Goal: Information Seeking & Learning: Check status

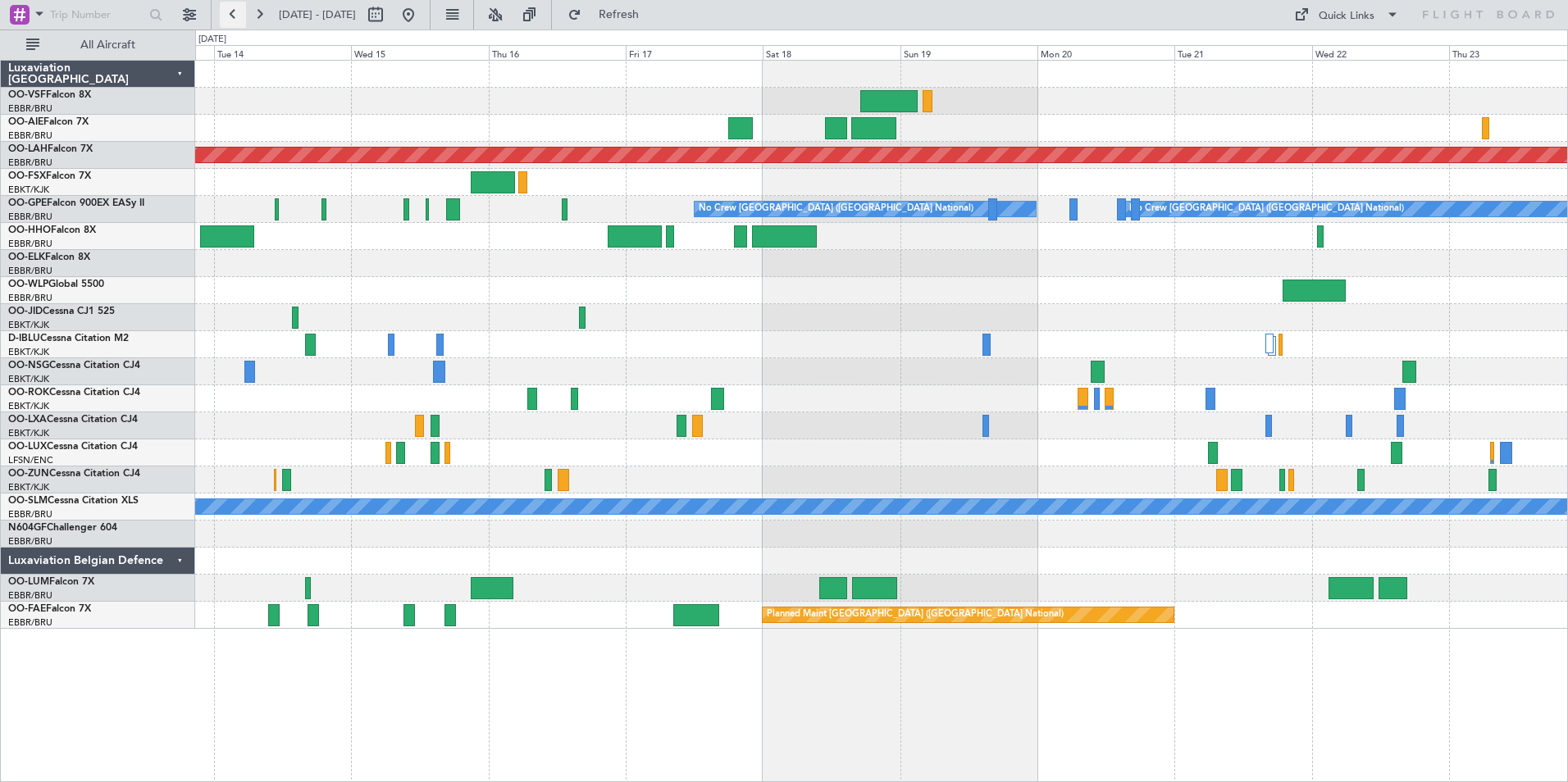
click at [236, 16] on button at bounding box center [233, 15] width 27 height 27
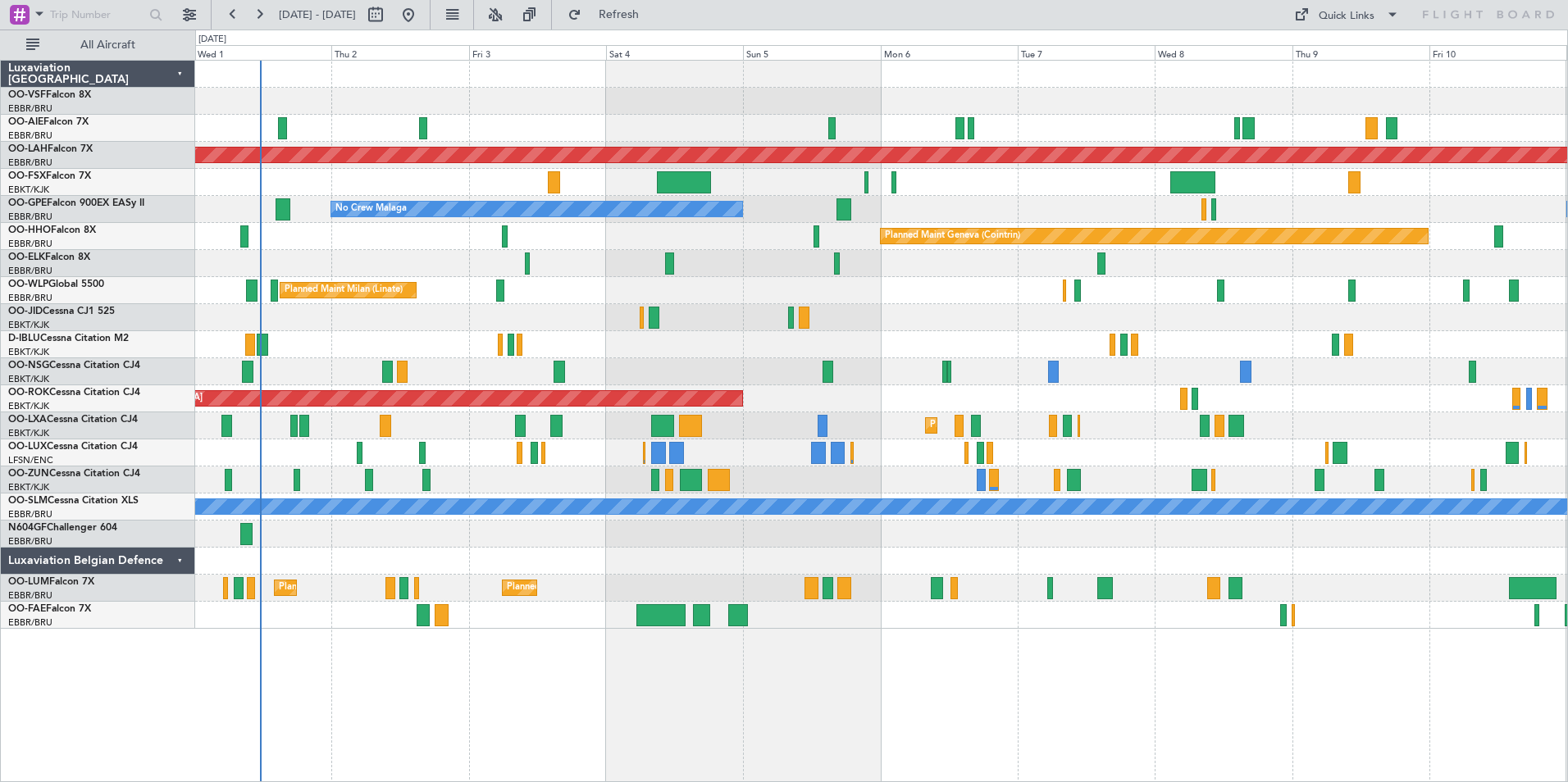
click at [635, 251] on div "Planned Maint [GEOGRAPHIC_DATA] ([GEOGRAPHIC_DATA]) Planned [GEOGRAPHIC_DATA][P…" at bounding box center [881, 344] width 1372 height 568
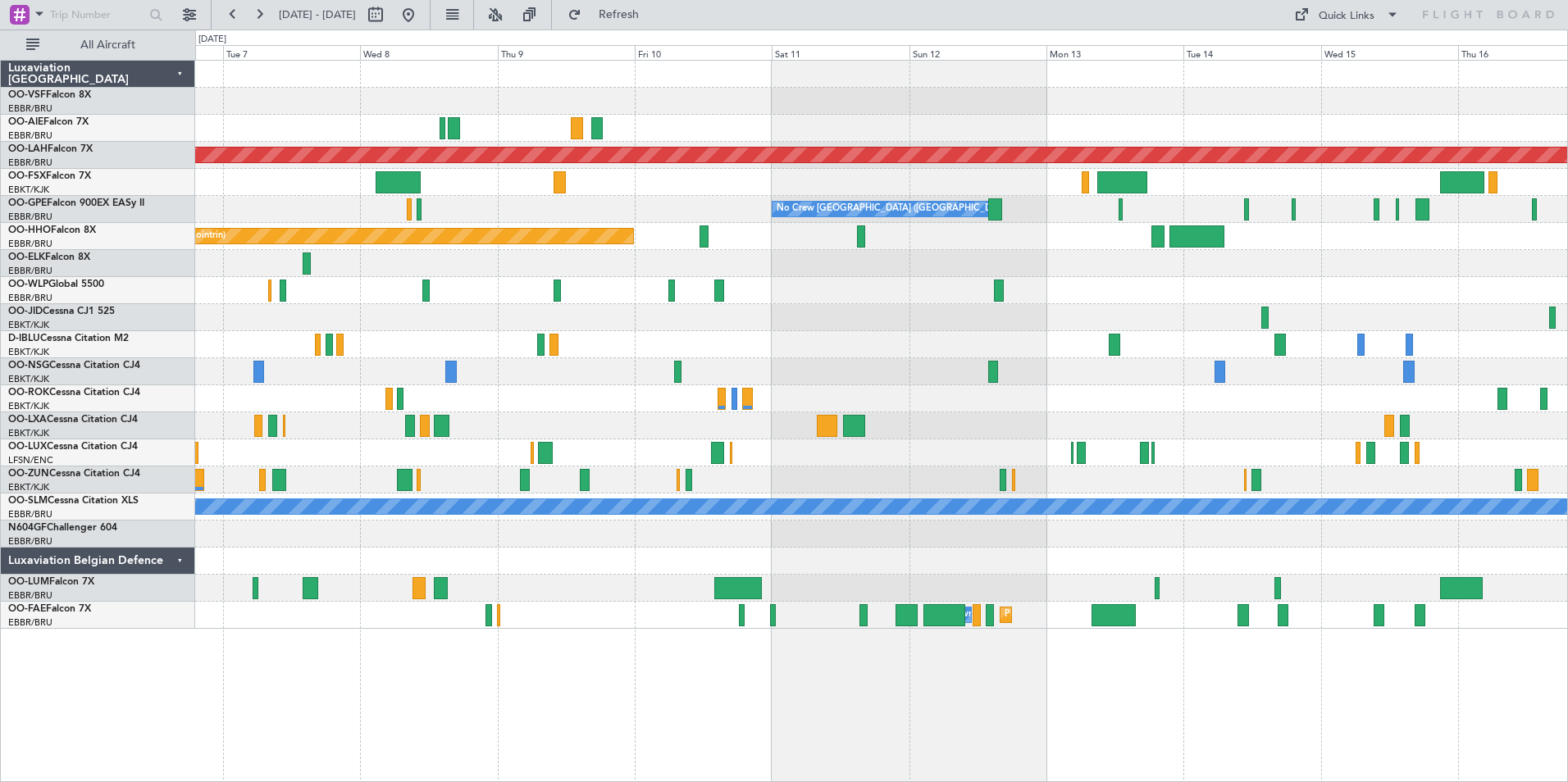
click at [635, 235] on div "Planned Maint [PERSON_NAME]-[GEOGRAPHIC_DATA][PERSON_NAME] ([GEOGRAPHIC_DATA][P…" at bounding box center [881, 344] width 1372 height 568
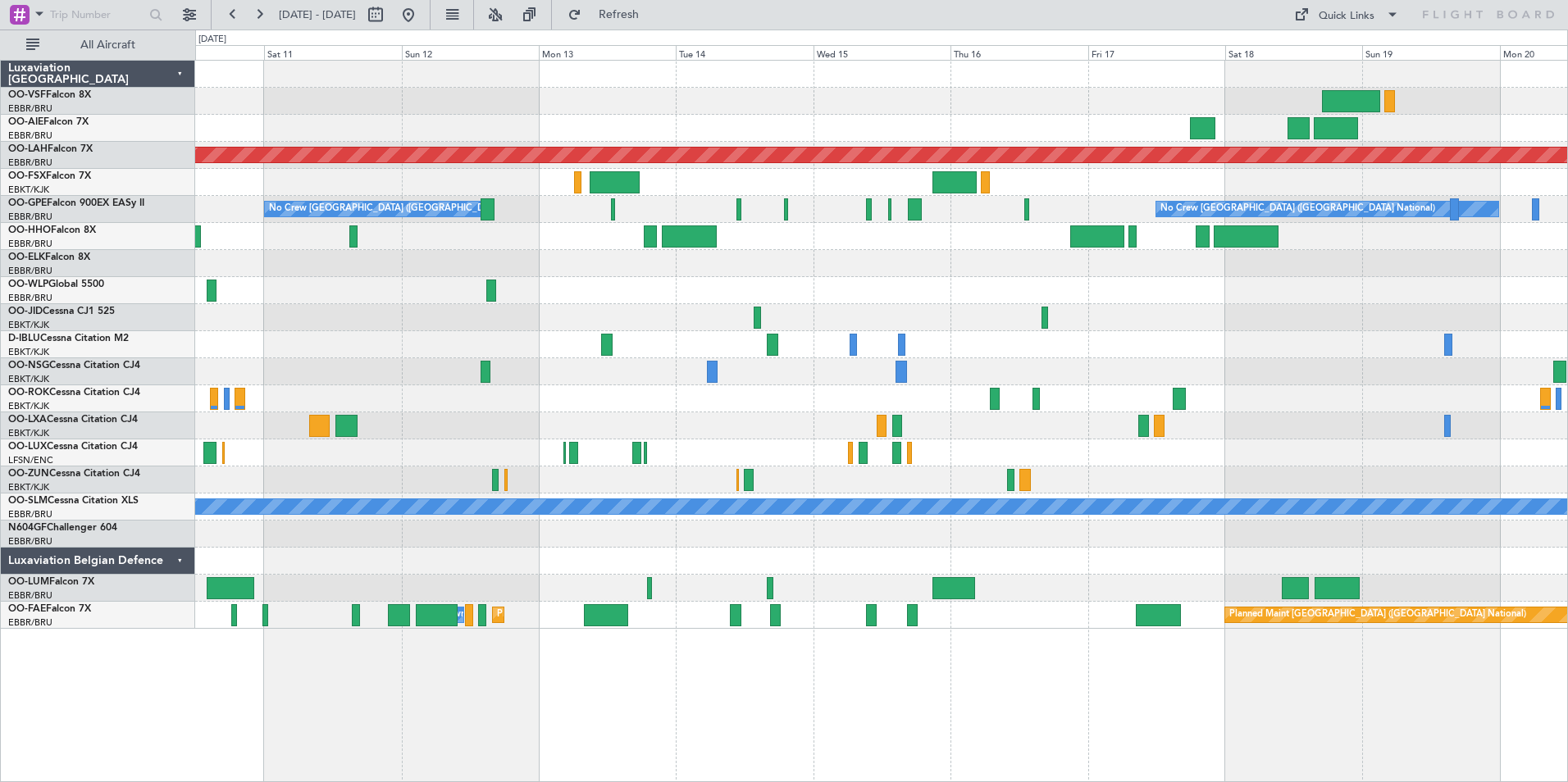
click at [541, 229] on div "Planned Maint [PERSON_NAME]-[GEOGRAPHIC_DATA][PERSON_NAME] ([GEOGRAPHIC_DATA][P…" at bounding box center [881, 344] width 1372 height 568
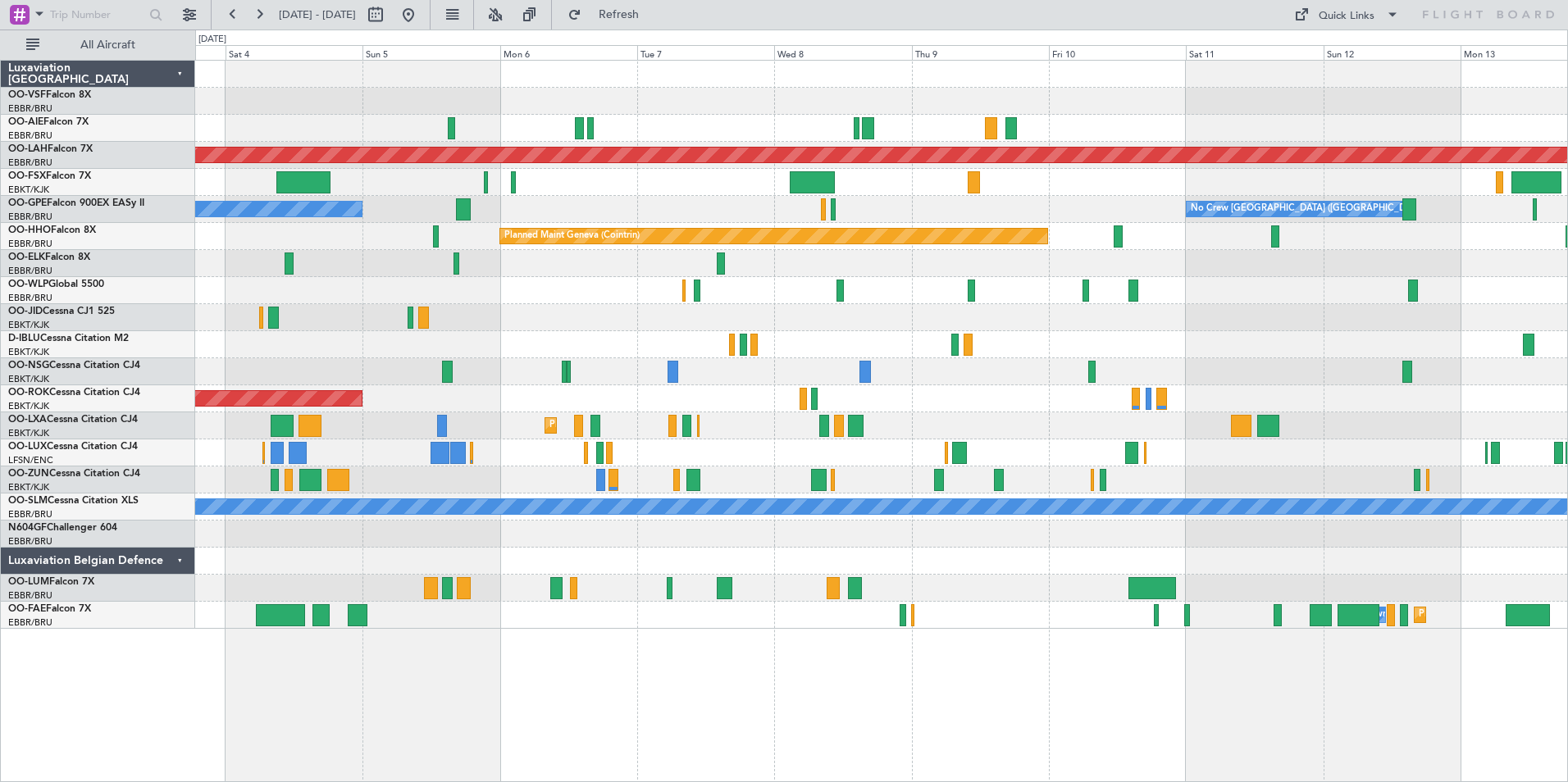
click at [1567, 483] on html "[DATE] - [DATE] Refresh Quick Links All Aircraft Planned [GEOGRAPHIC_DATA][PERS…" at bounding box center [784, 391] width 1568 height 782
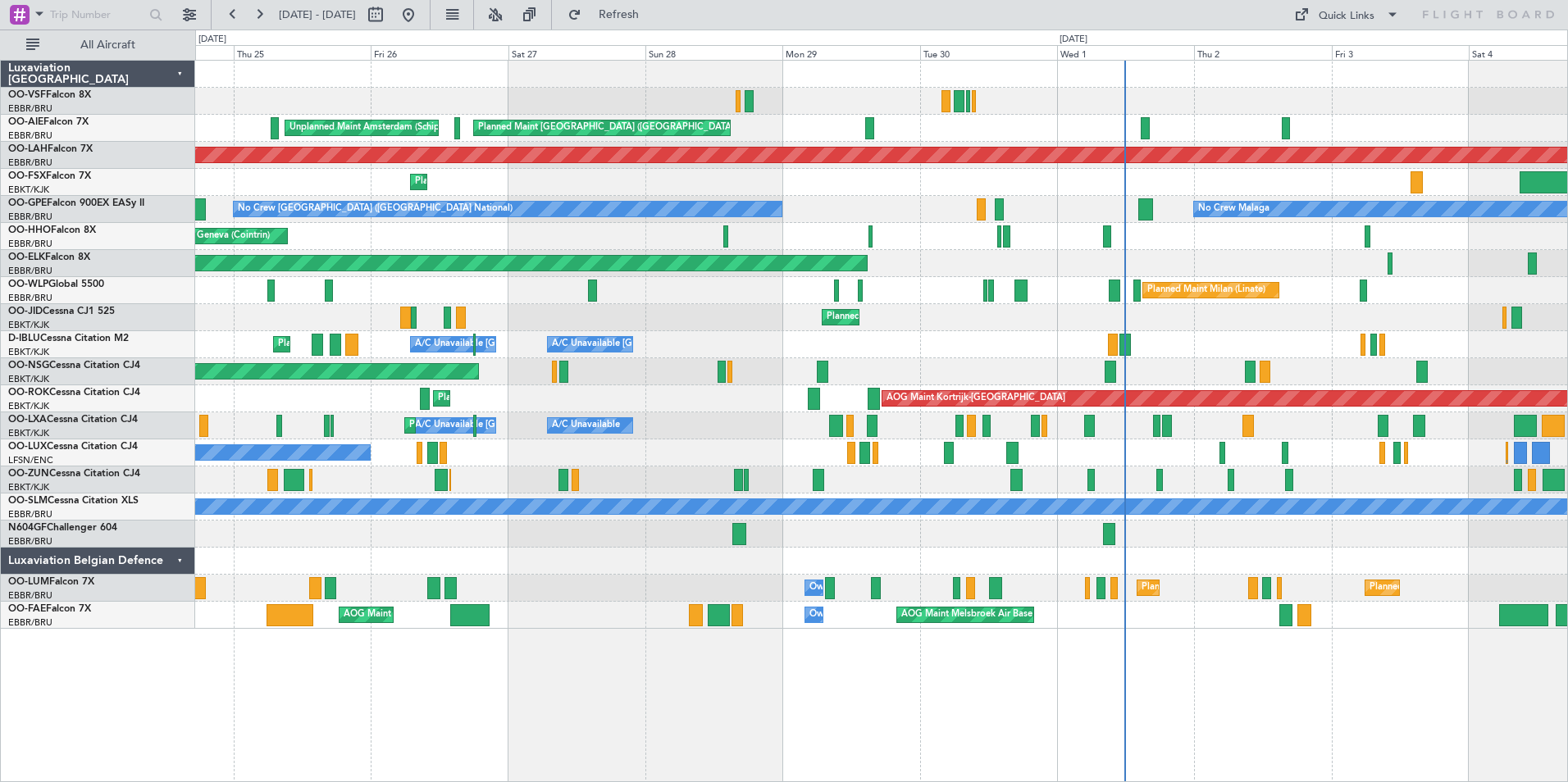
click at [785, 416] on div "Planned Maint [GEOGRAPHIC_DATA] ([GEOGRAPHIC_DATA]) Unplanned Maint Amsterdam (…" at bounding box center [881, 344] width 1372 height 568
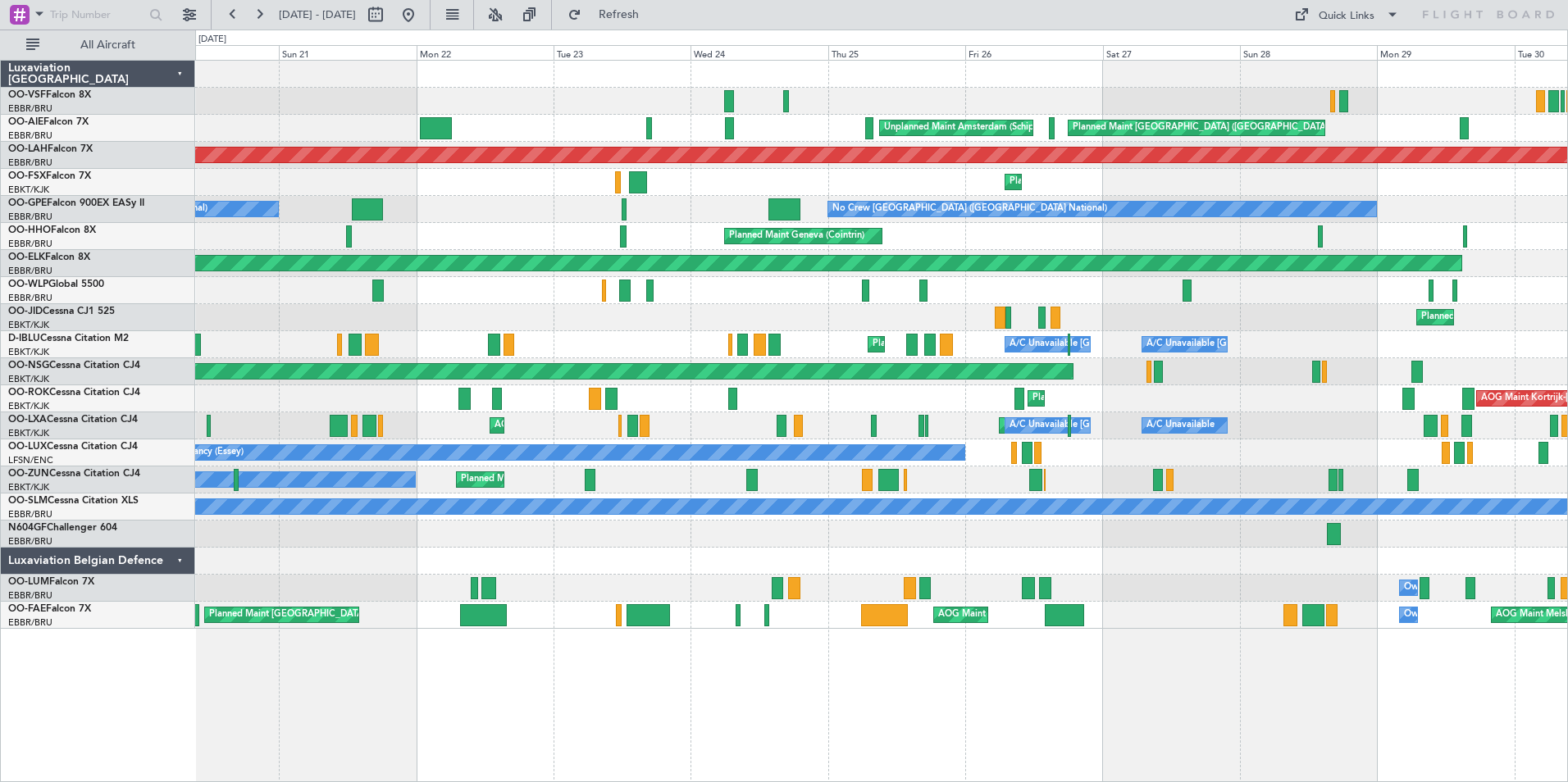
click at [913, 415] on div "AOG Maint [GEOGRAPHIC_DATA] ([GEOGRAPHIC_DATA] National) Planned Maint [GEOGRAP…" at bounding box center [881, 344] width 1372 height 568
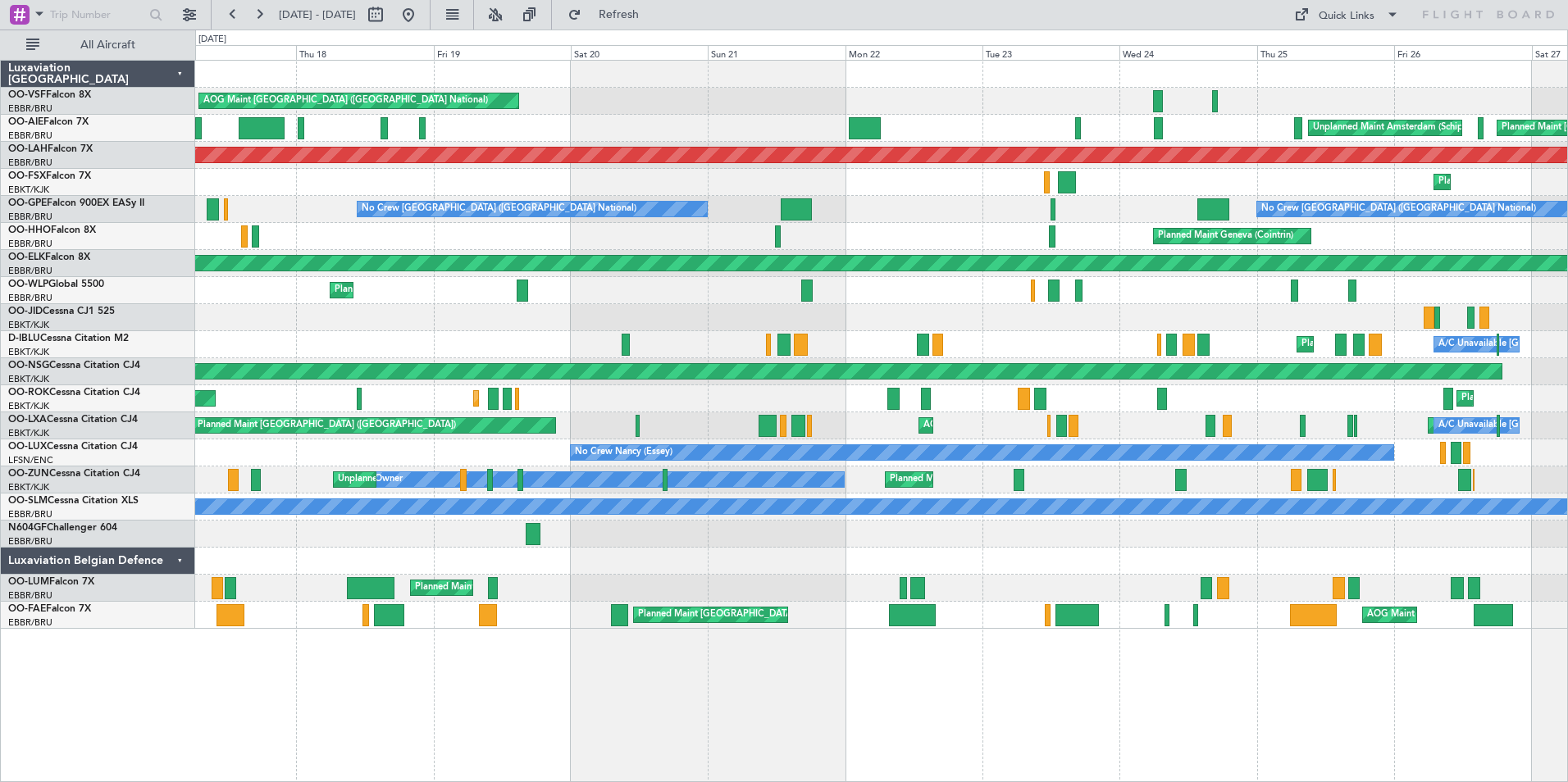
click at [829, 428] on div "AOG Maint [GEOGRAPHIC_DATA] ([GEOGRAPHIC_DATA] National) Planned Maint [GEOGRAP…" at bounding box center [881, 344] width 1372 height 568
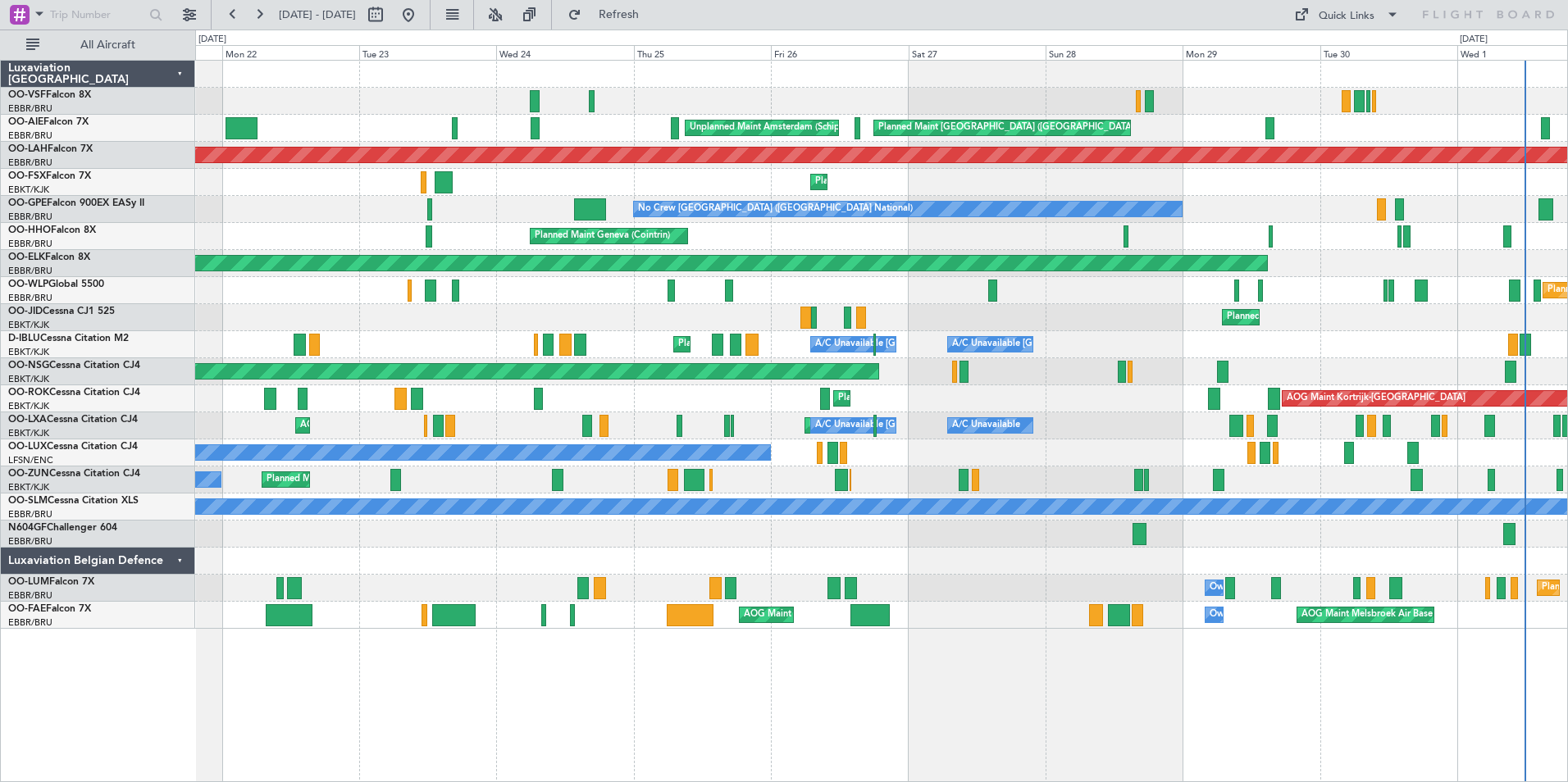
click at [243, 394] on div "Planned Maint Kortrijk-[GEOGRAPHIC_DATA] AOG Maint [GEOGRAPHIC_DATA]-[GEOGRAPHI…" at bounding box center [881, 399] width 1372 height 27
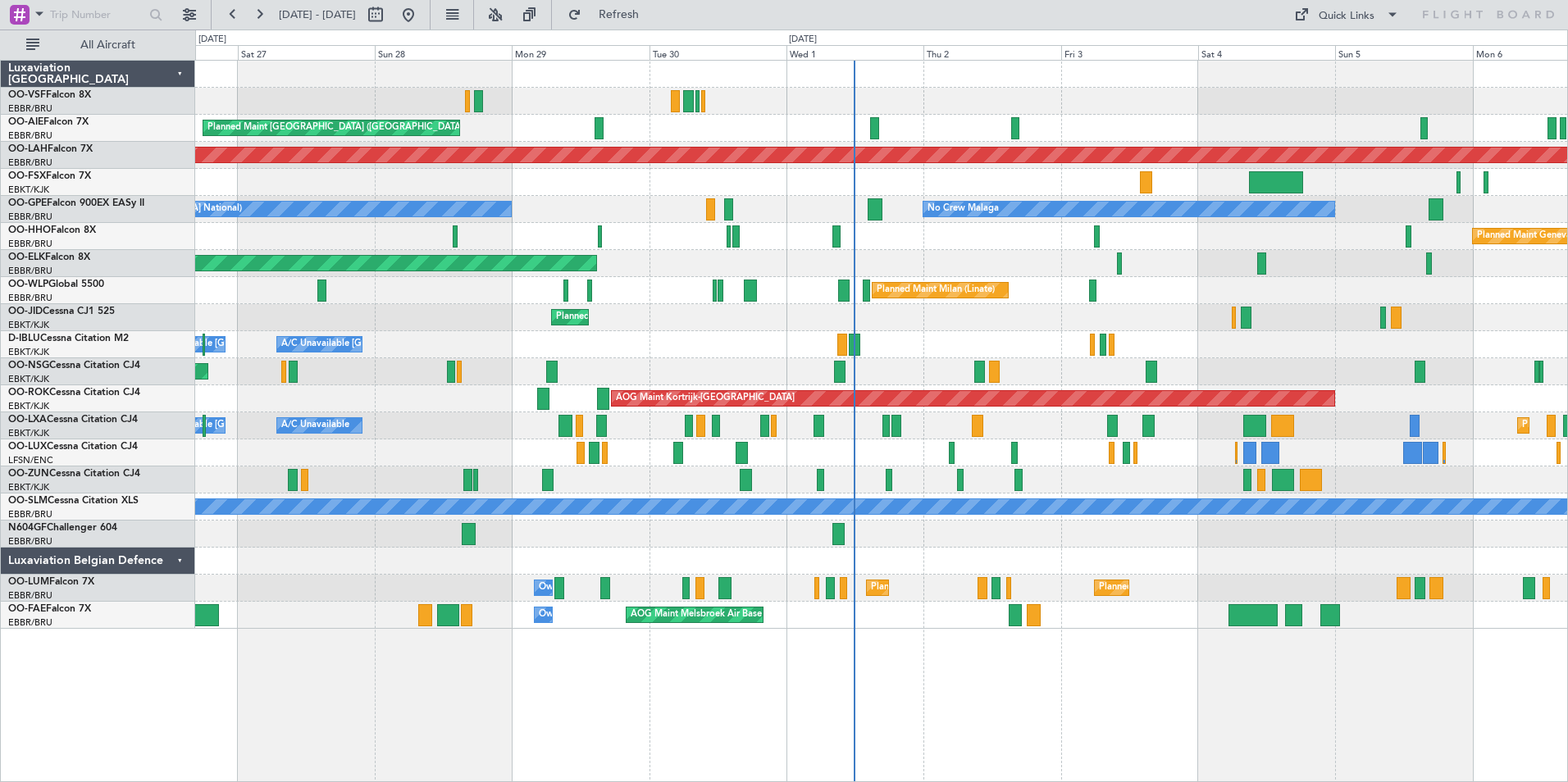
click at [367, 394] on div "AOG Maint Kortrijk-[GEOGRAPHIC_DATA] Planned Maint [GEOGRAPHIC_DATA]-[GEOGRAPHI…" at bounding box center [881, 399] width 1372 height 27
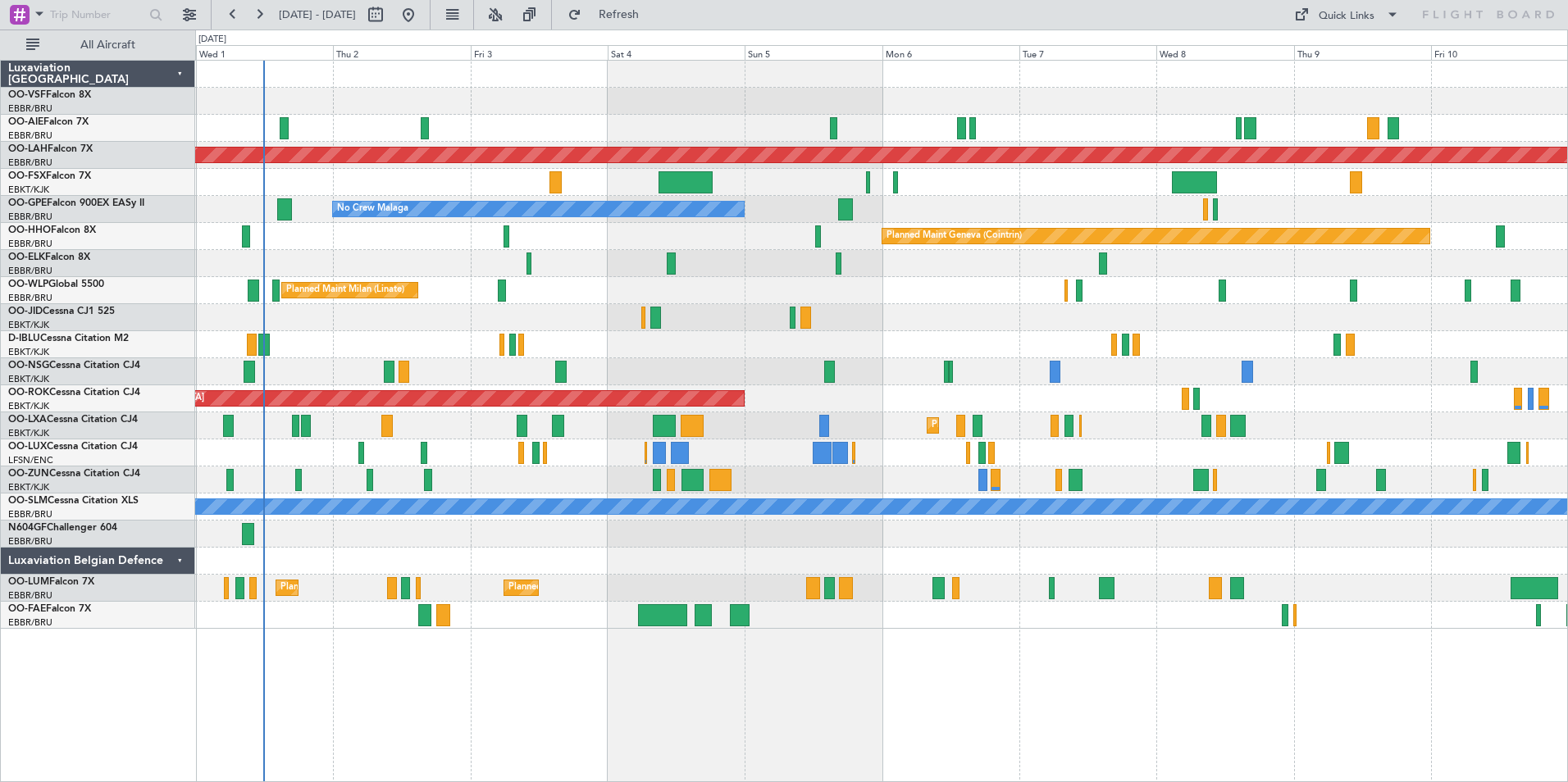
click at [1039, 352] on div at bounding box center [881, 344] width 1372 height 27
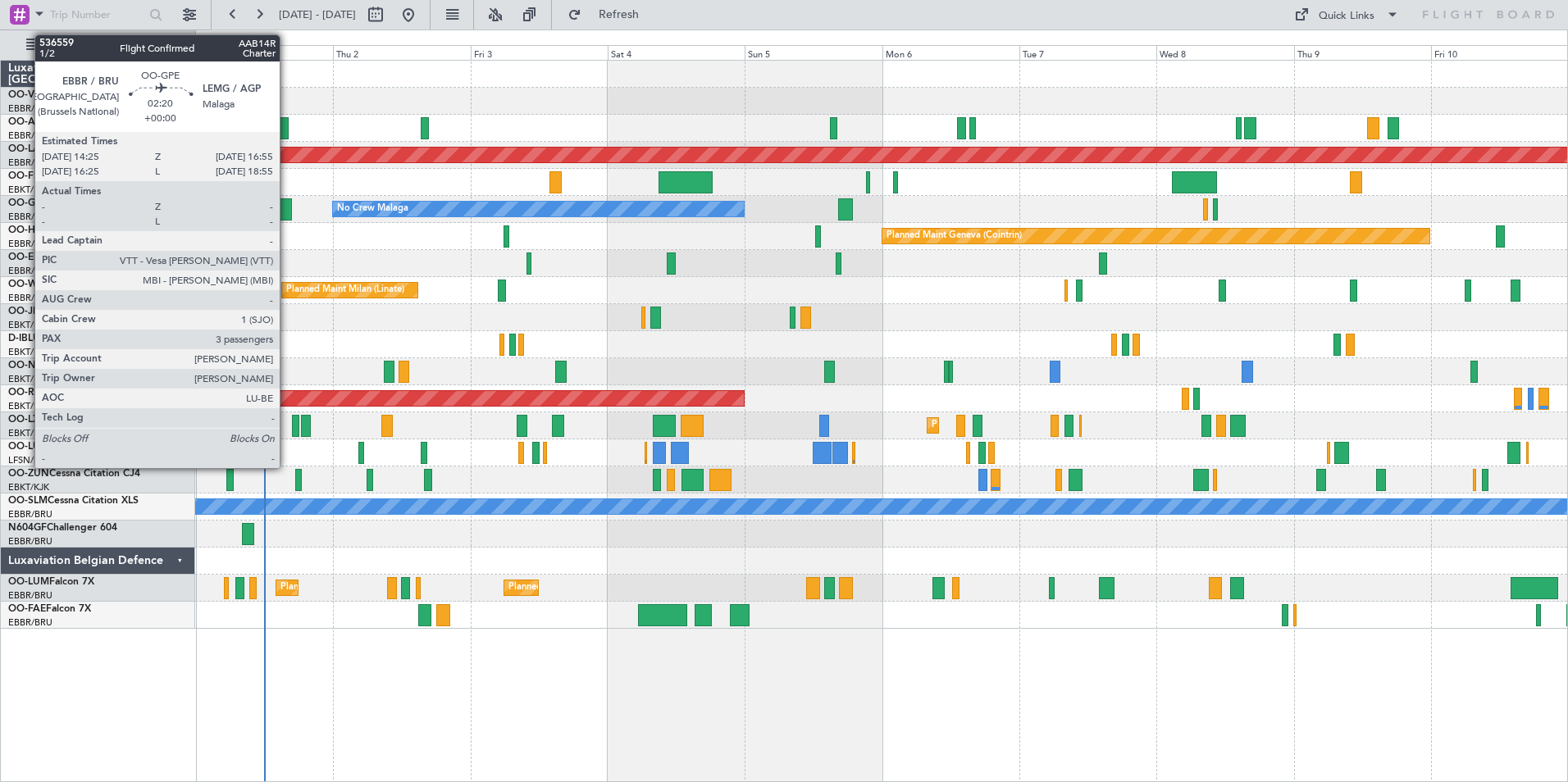
click at [287, 211] on div at bounding box center [285, 209] width 15 height 22
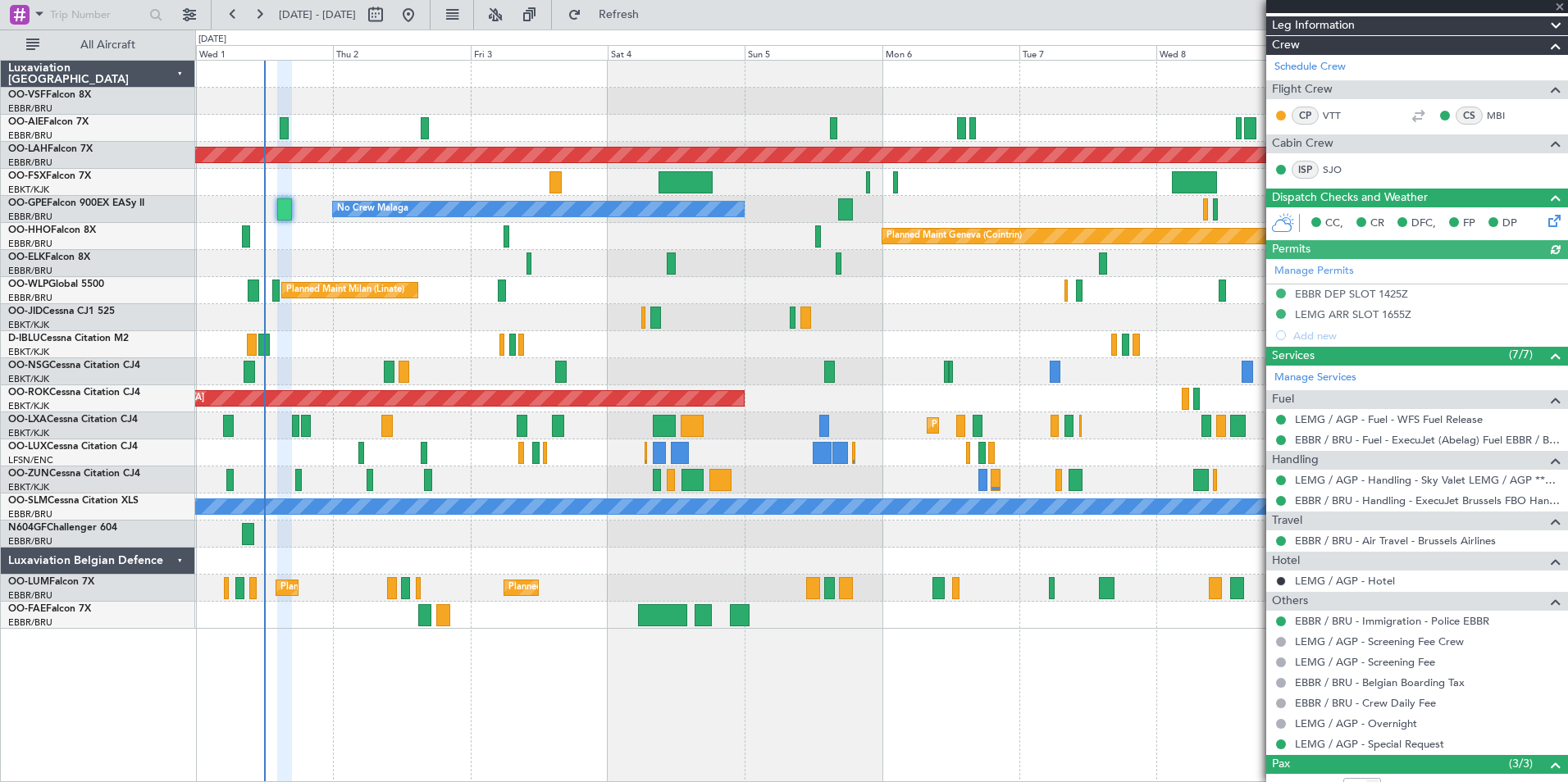
scroll to position [375, 0]
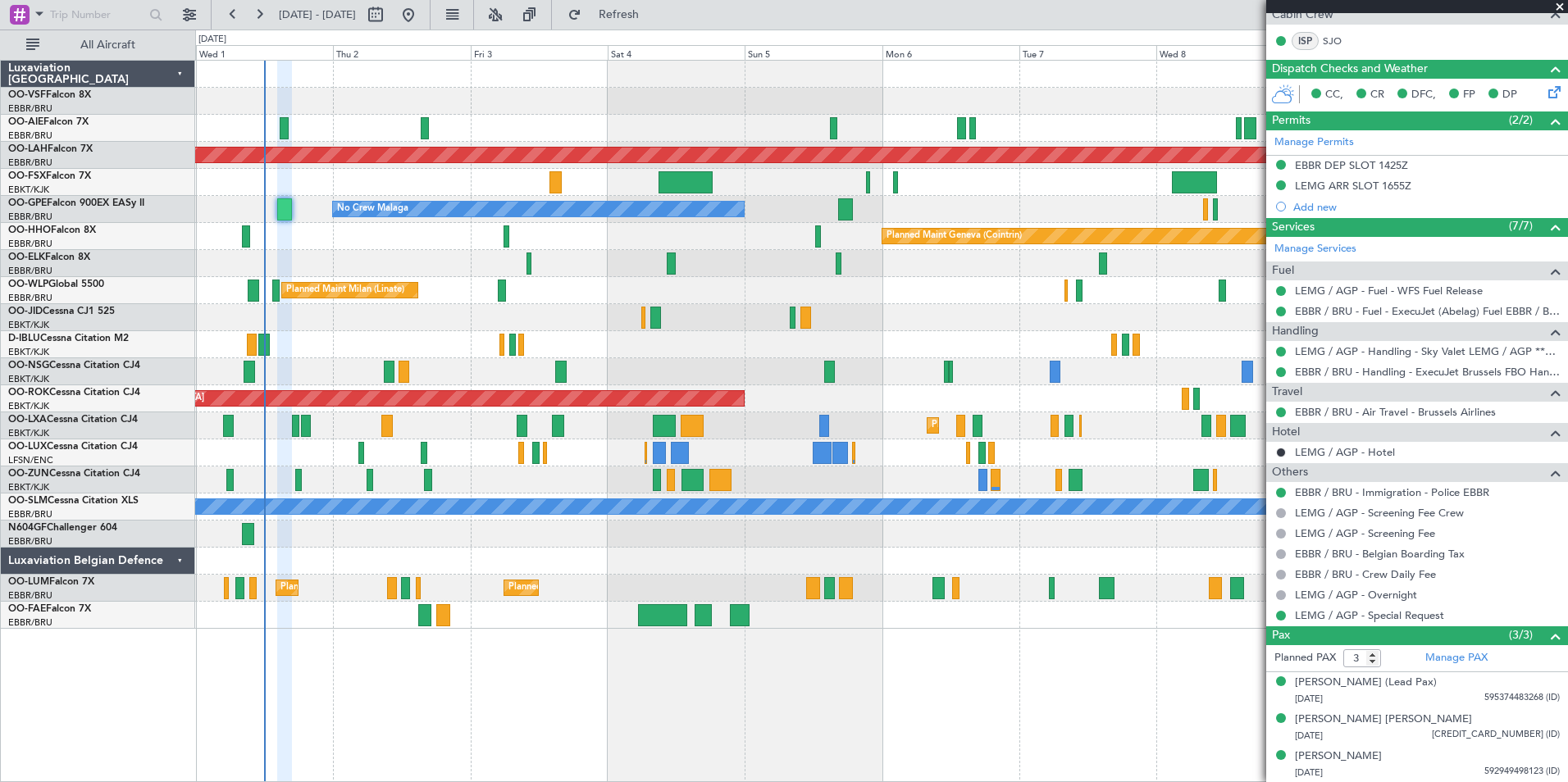
click at [1559, 7] on span at bounding box center [1560, 7] width 17 height 15
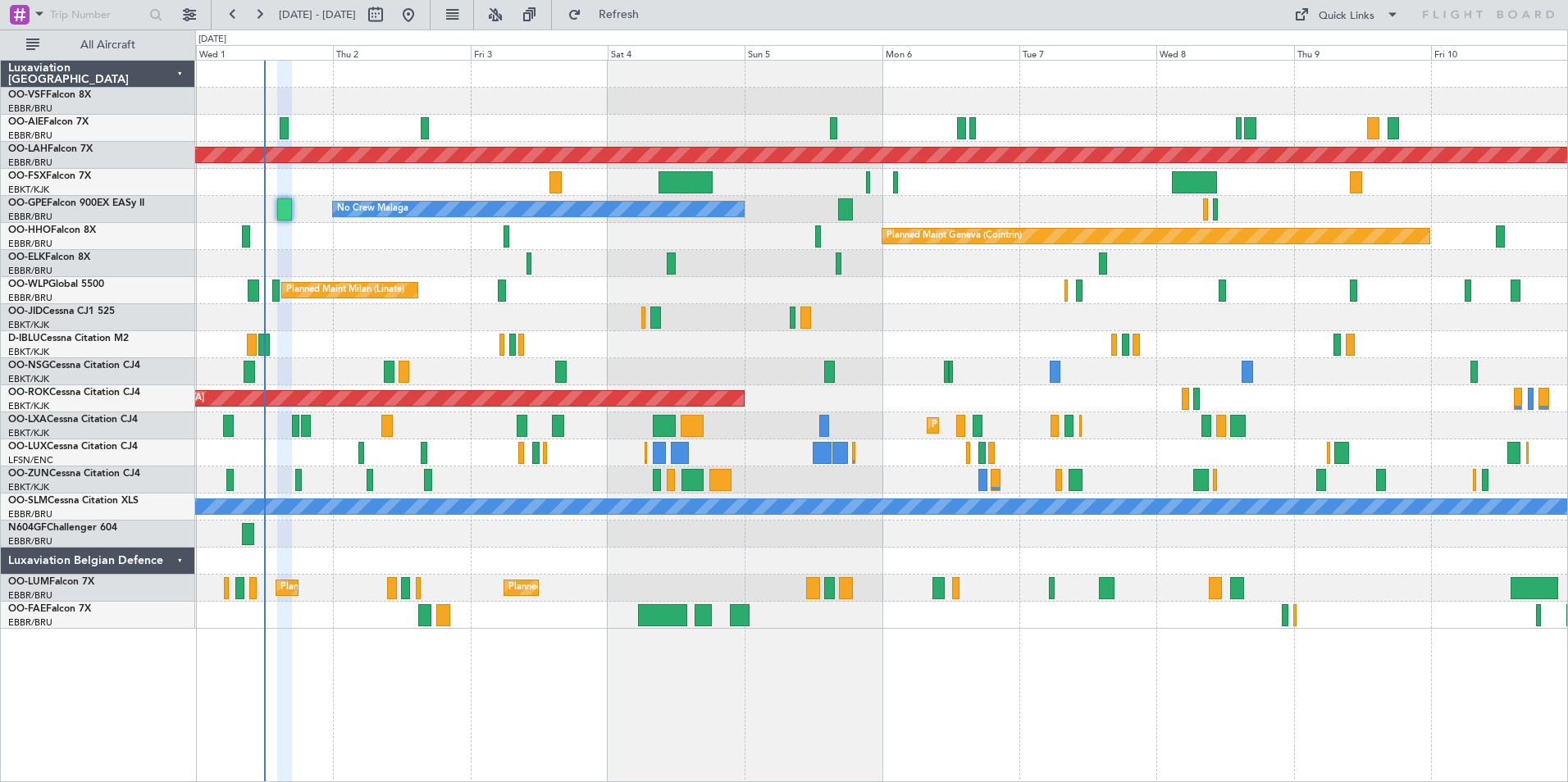
type input "0"
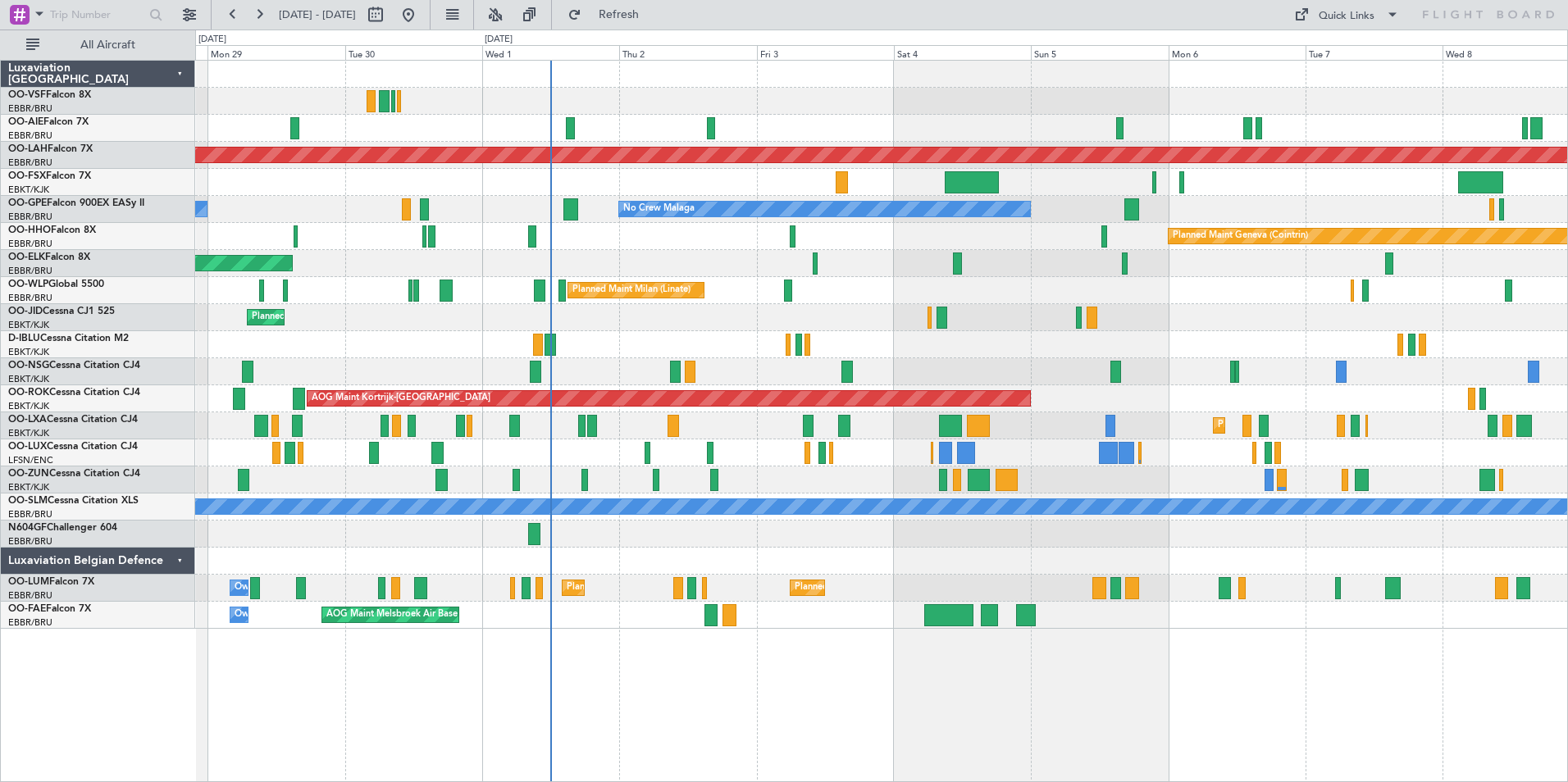
click at [527, 217] on div "No Crew Malaga No Crew [GEOGRAPHIC_DATA] (Brussels National) No Crew [GEOGRAPHI…" at bounding box center [881, 209] width 1372 height 27
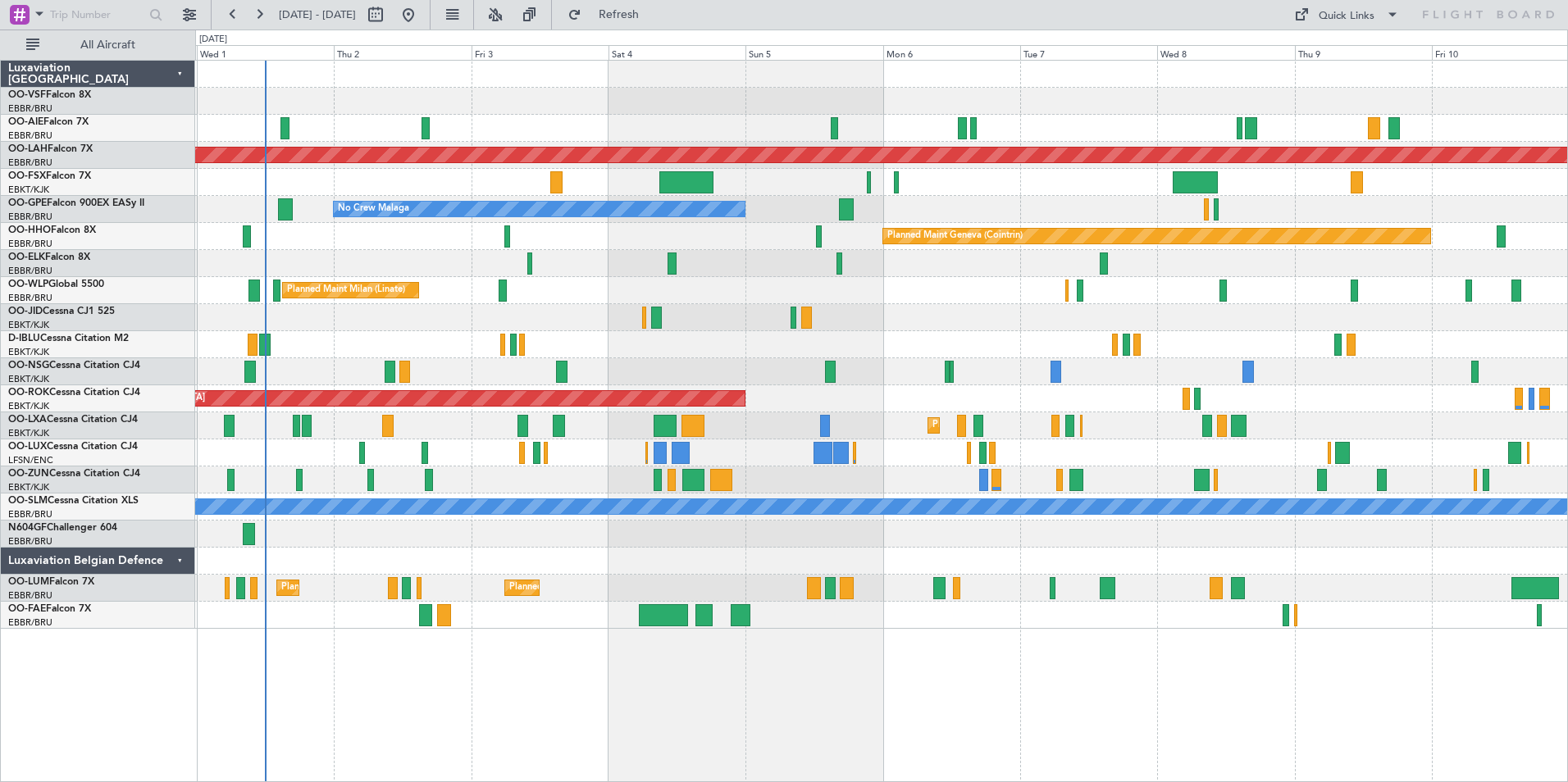
click at [791, 249] on div "Planned Maint Geneva (Cointrin)" at bounding box center [881, 236] width 1372 height 27
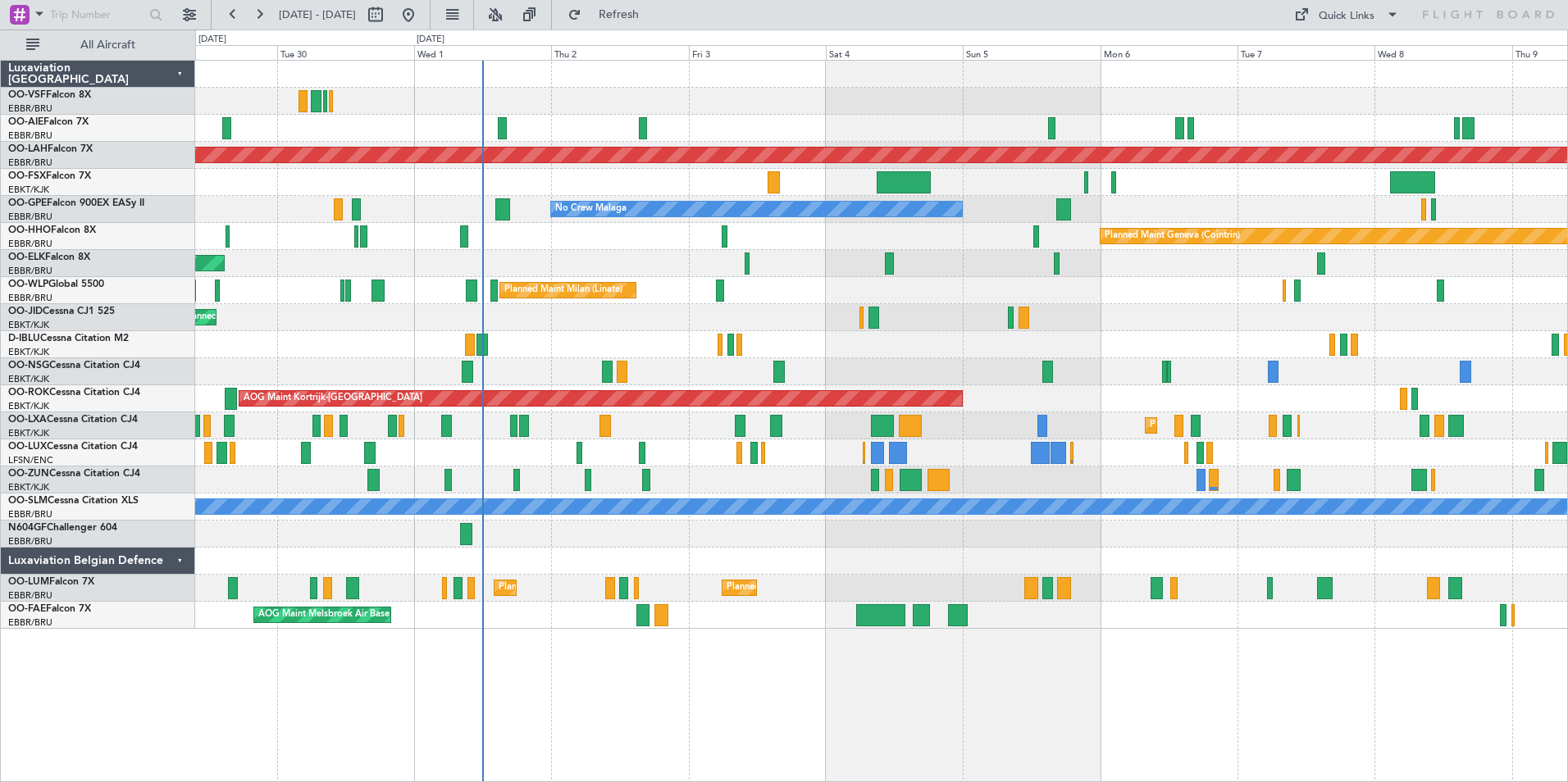
click at [452, 220] on div "No Crew Malaga No Crew [GEOGRAPHIC_DATA] (Brussels National) No Crew [GEOGRAPHI…" at bounding box center [881, 209] width 1372 height 27
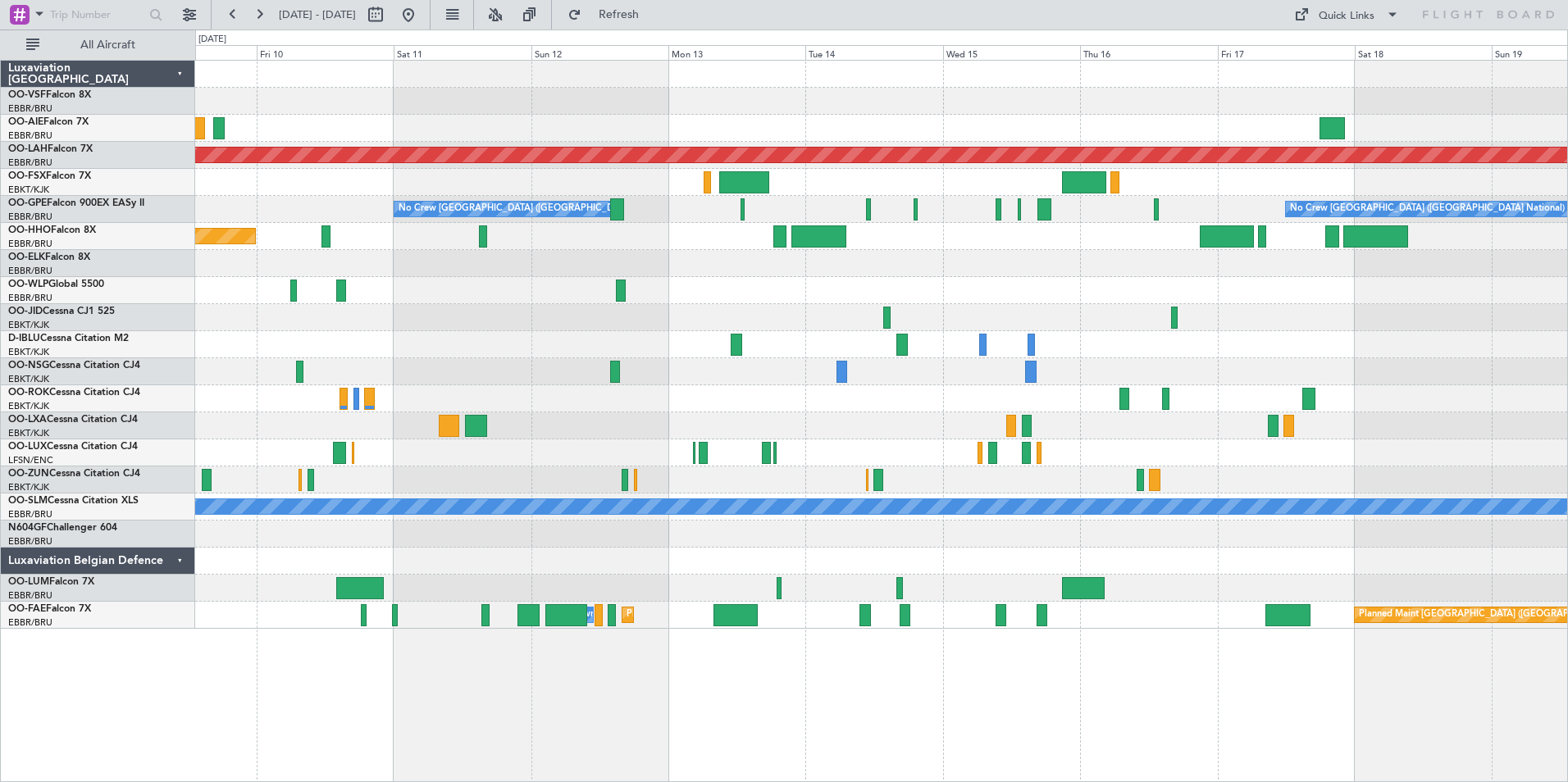
click at [172, 178] on div "Planned Maint [PERSON_NAME]-[GEOGRAPHIC_DATA][PERSON_NAME] ([GEOGRAPHIC_DATA][P…" at bounding box center [784, 406] width 1568 height 752
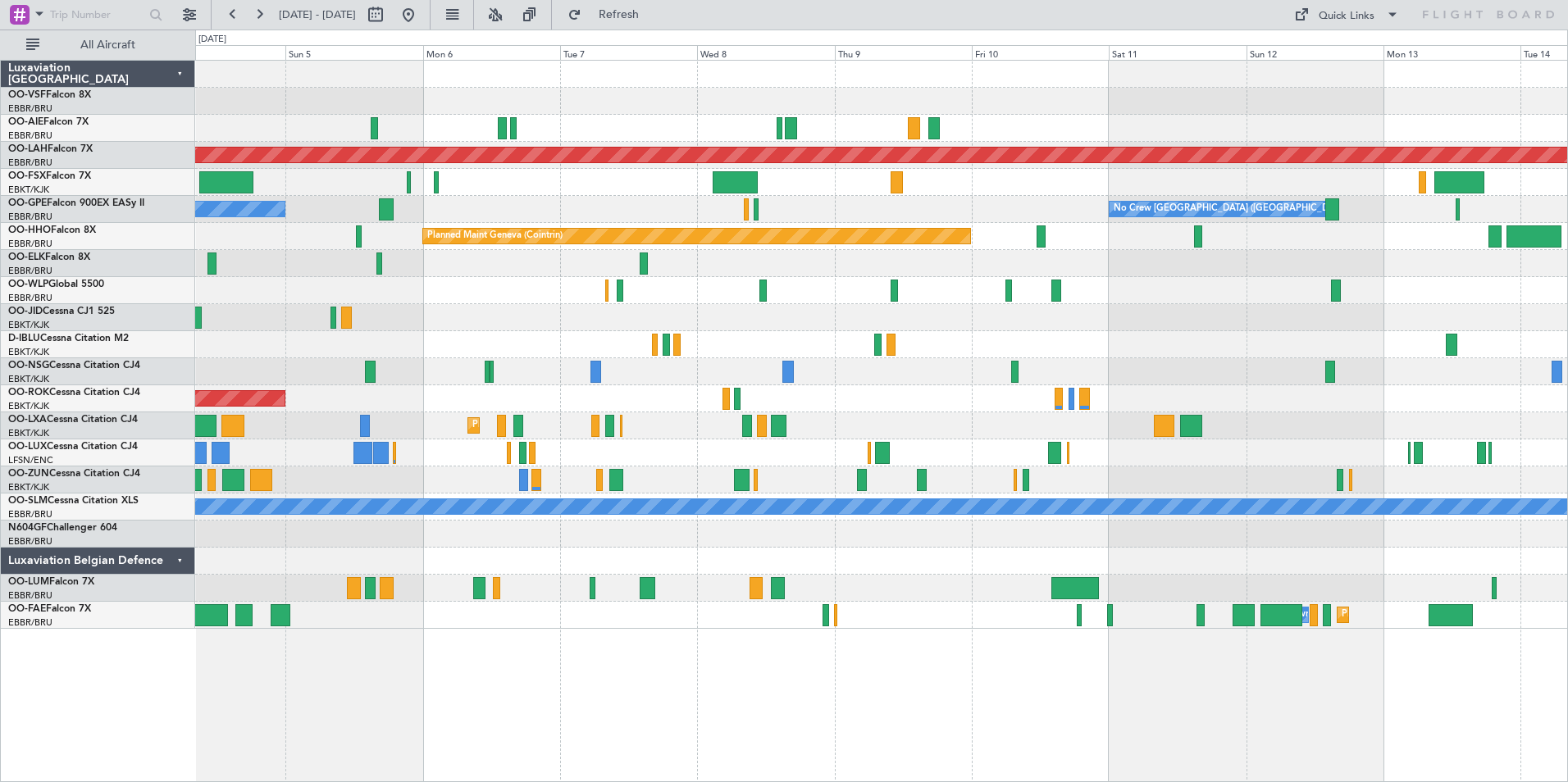
click at [923, 567] on div "Planned Maint [PERSON_NAME]-[GEOGRAPHIC_DATA][PERSON_NAME] ([GEOGRAPHIC_DATA][P…" at bounding box center [881, 344] width 1372 height 568
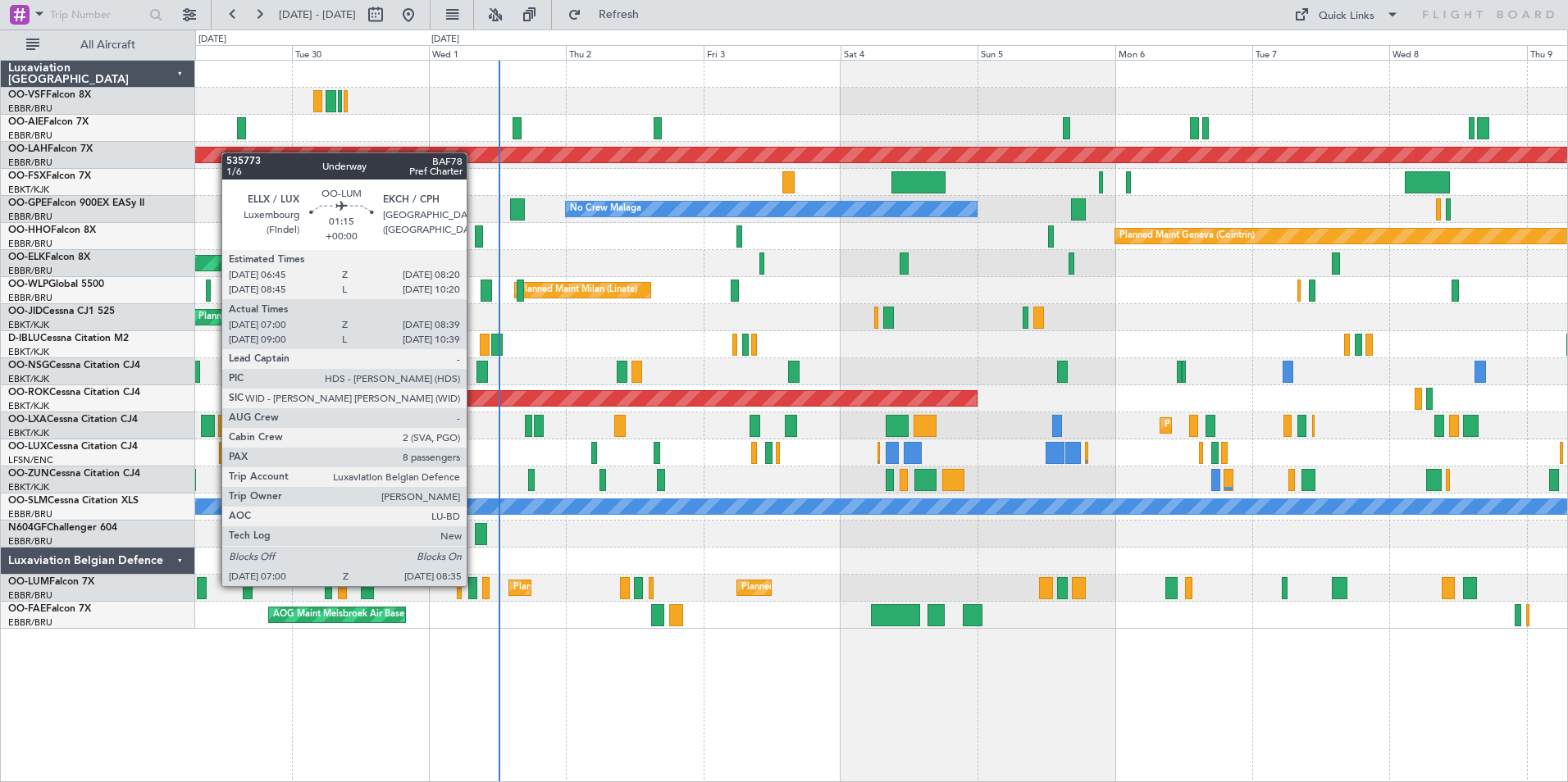
click at [474, 585] on div at bounding box center [473, 588] width 10 height 22
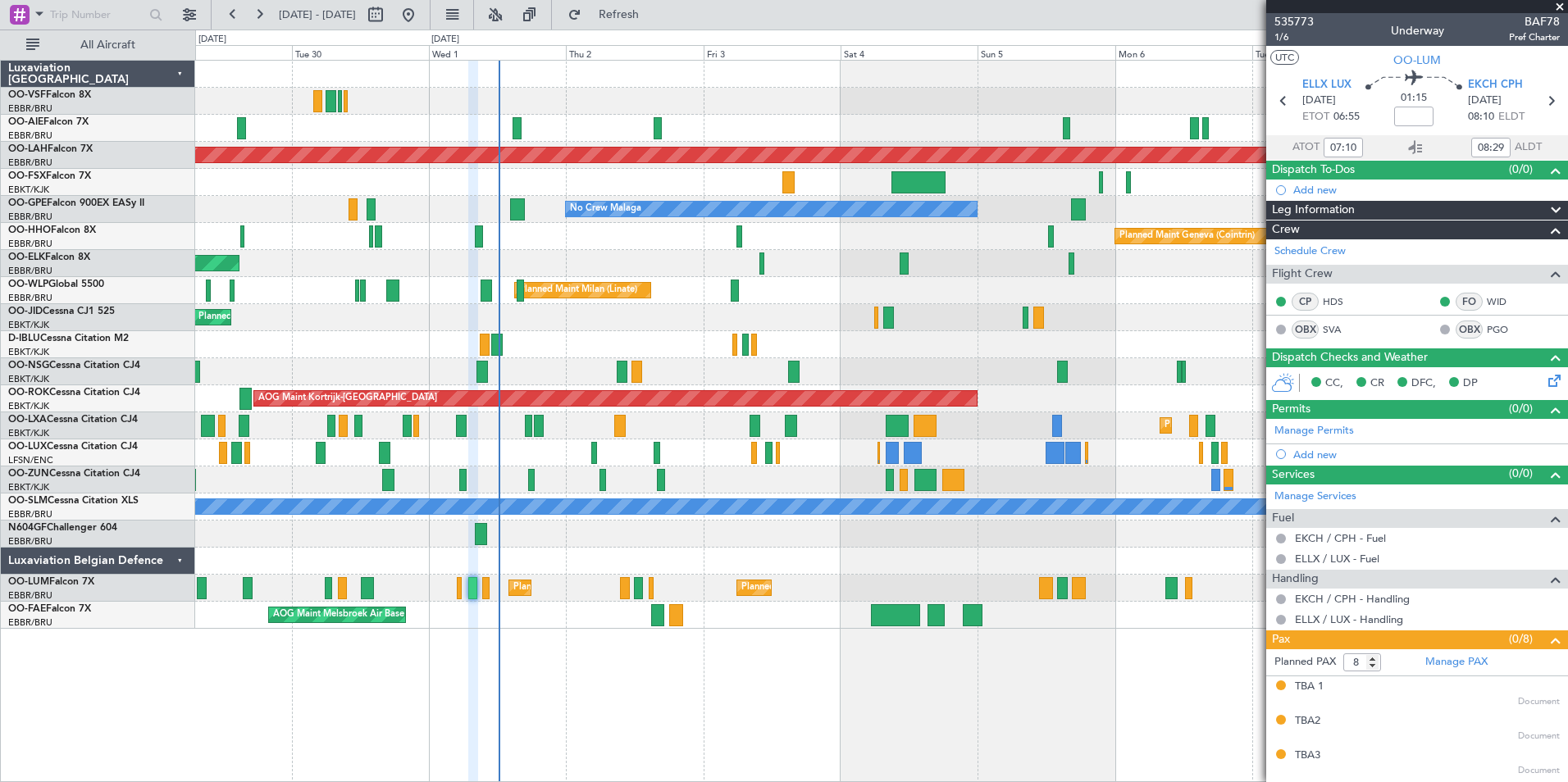
click at [1560, 3] on span at bounding box center [1560, 7] width 17 height 15
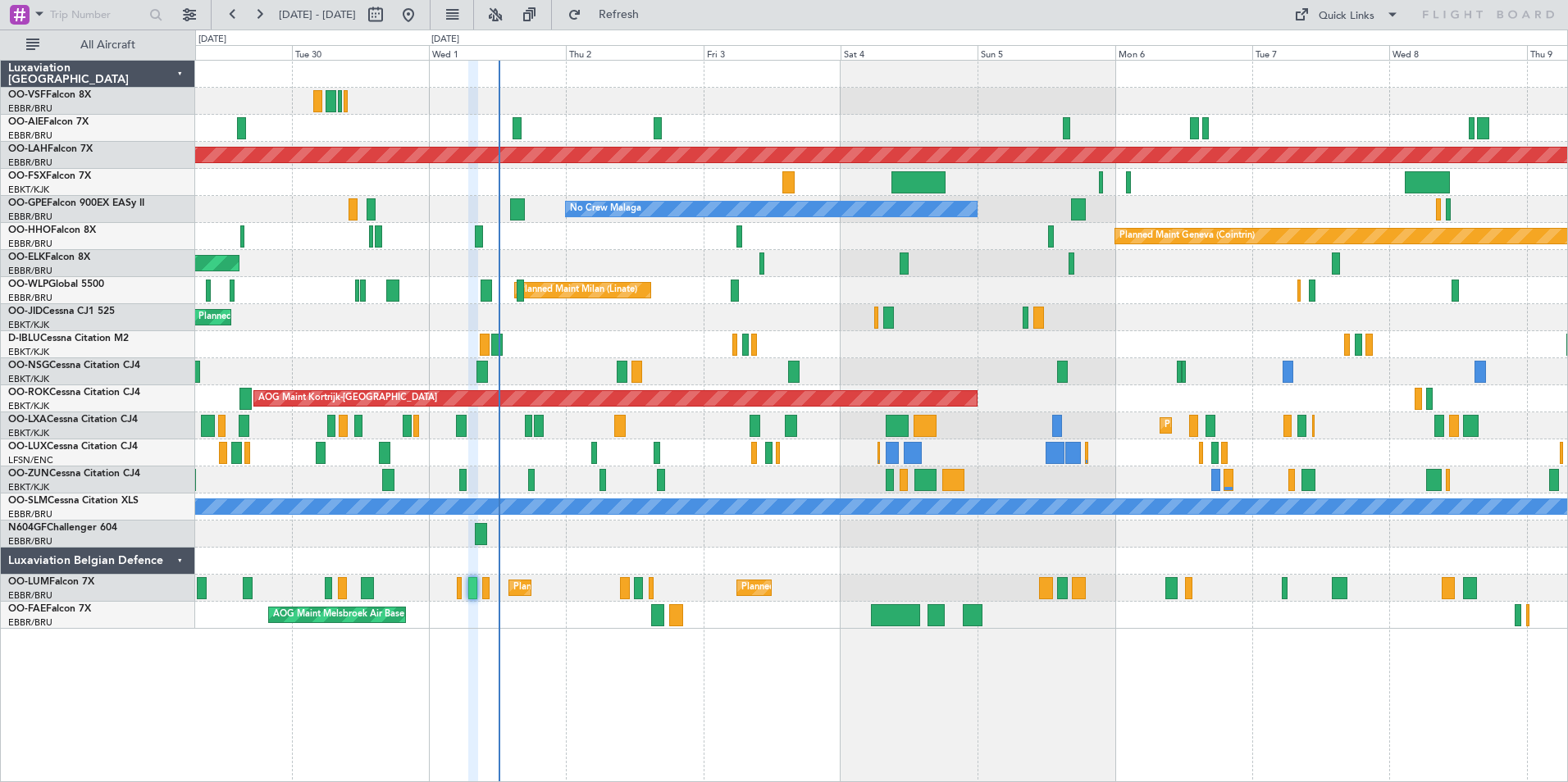
type input "0"
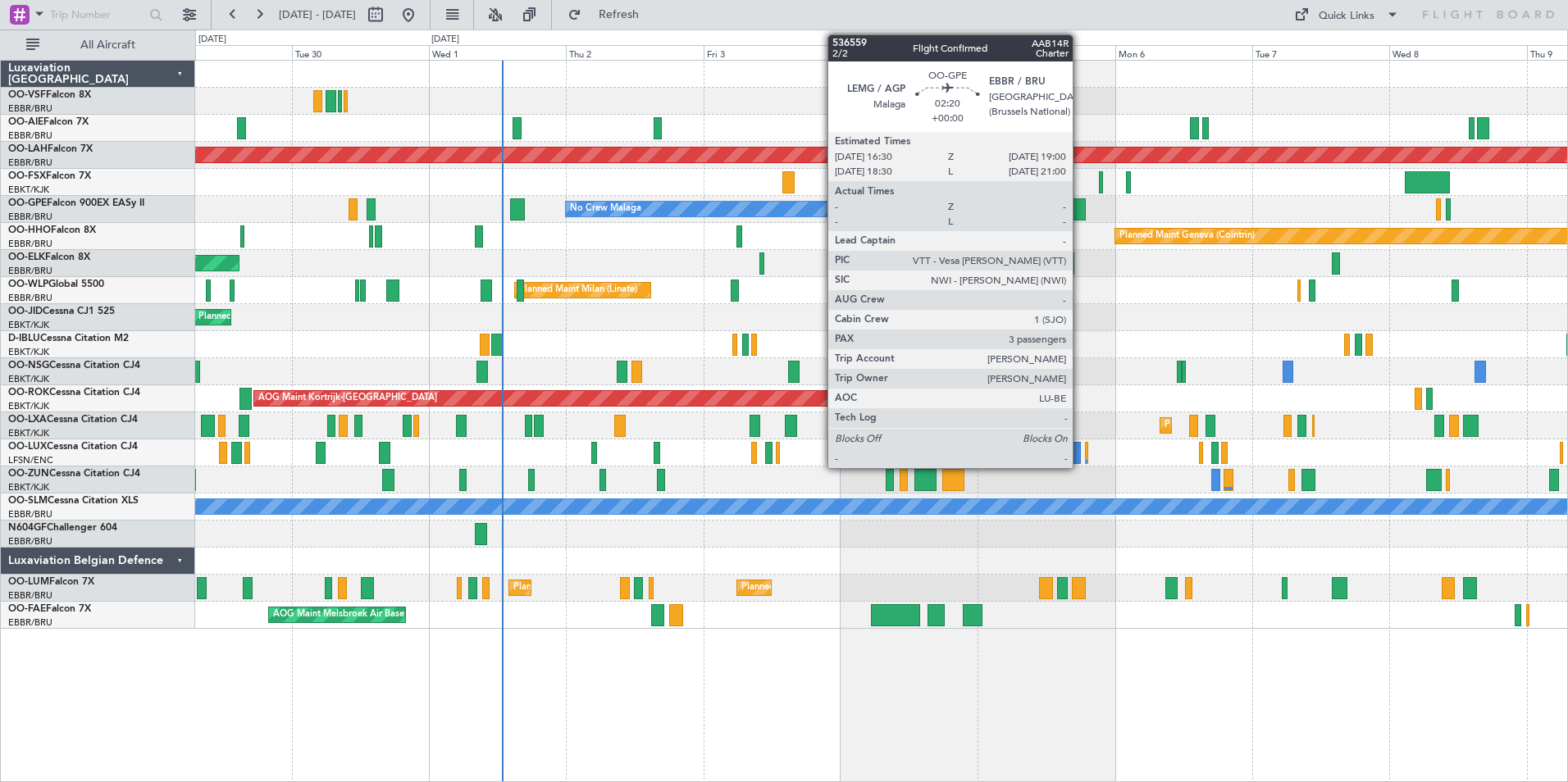
click at [1080, 208] on div at bounding box center [1079, 209] width 15 height 22
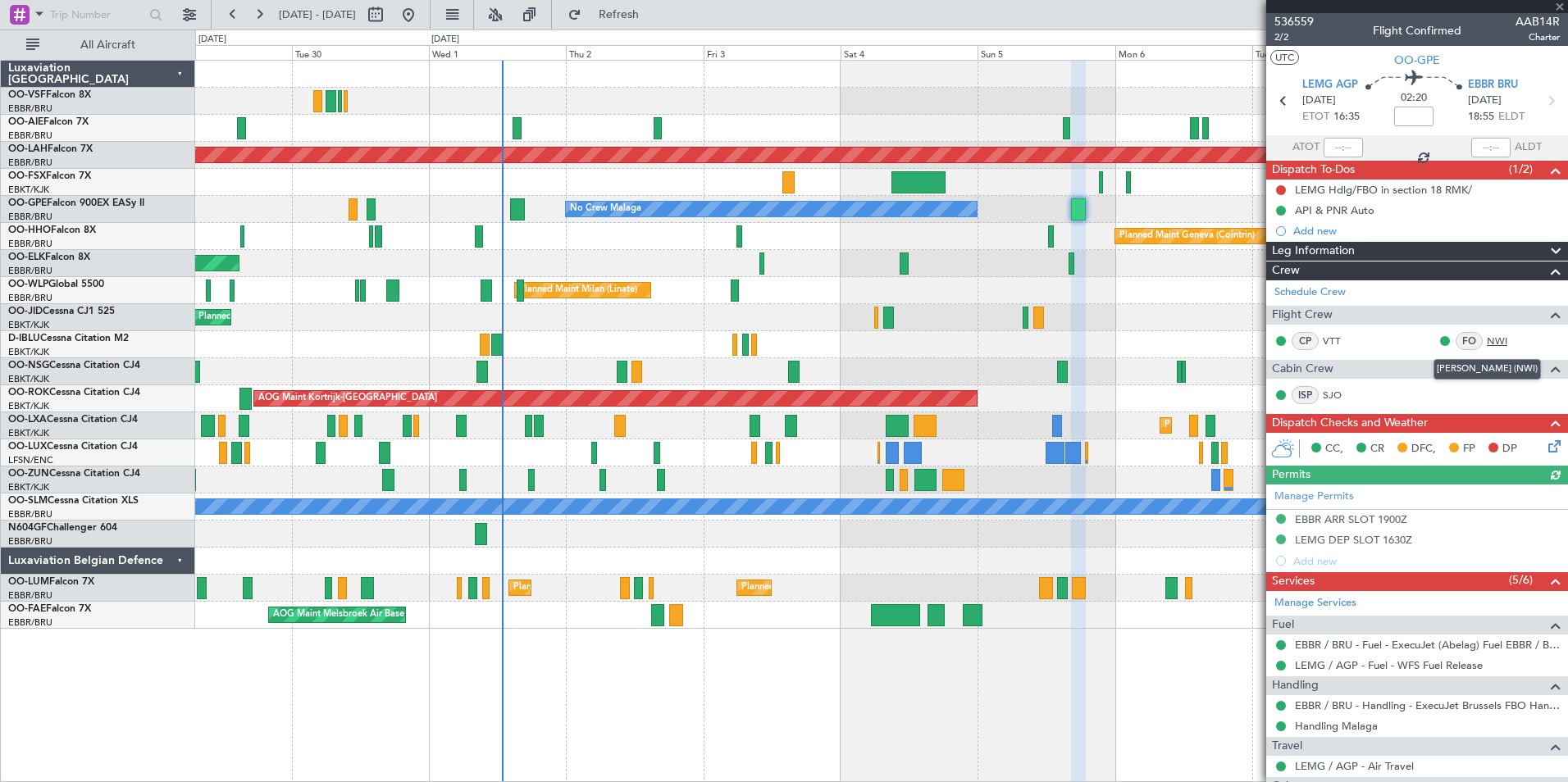
click at [1487, 338] on link "NWI" at bounding box center [1505, 341] width 37 height 15
click at [1561, 4] on span at bounding box center [1560, 7] width 17 height 15
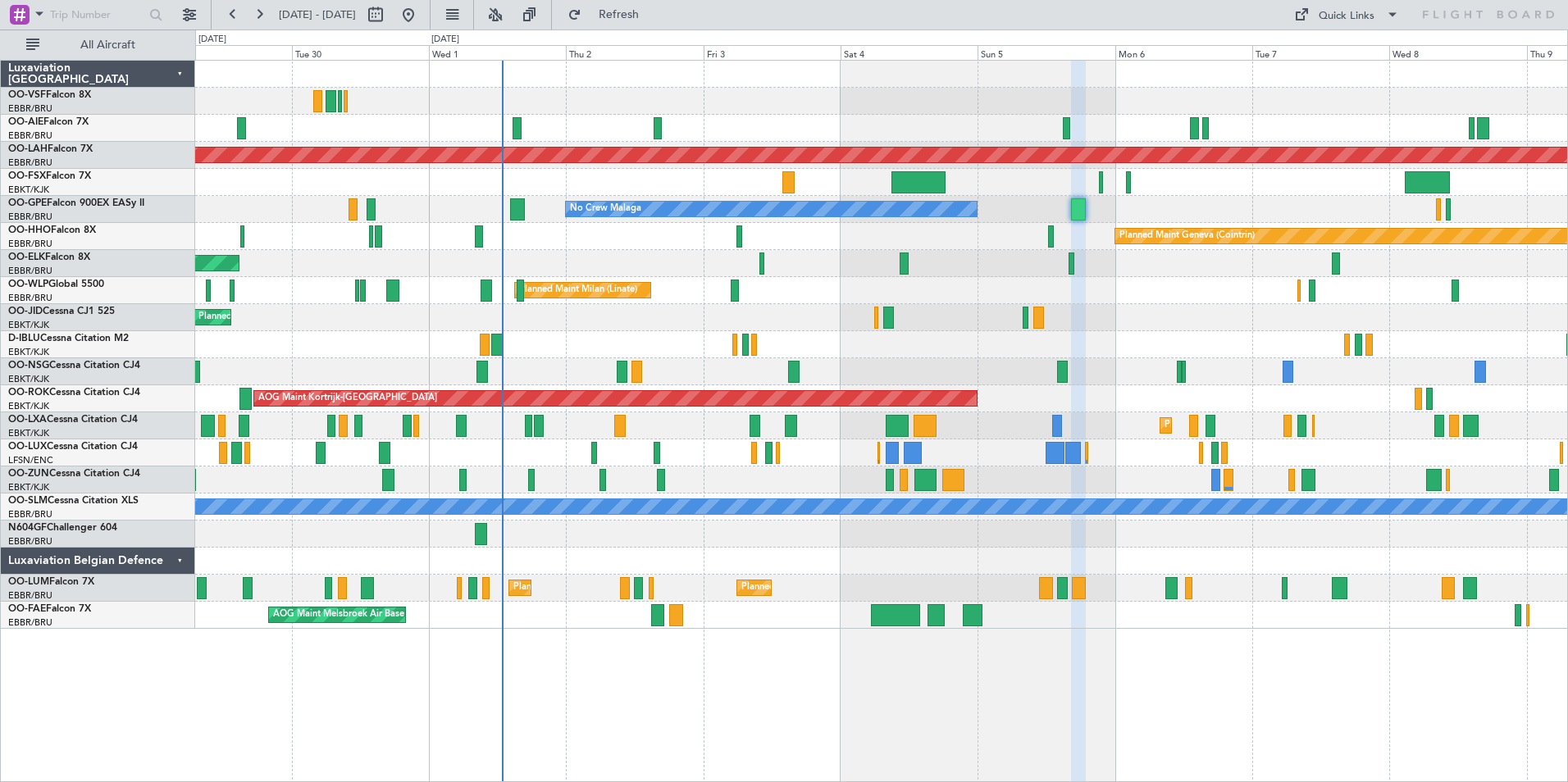
type input "0"
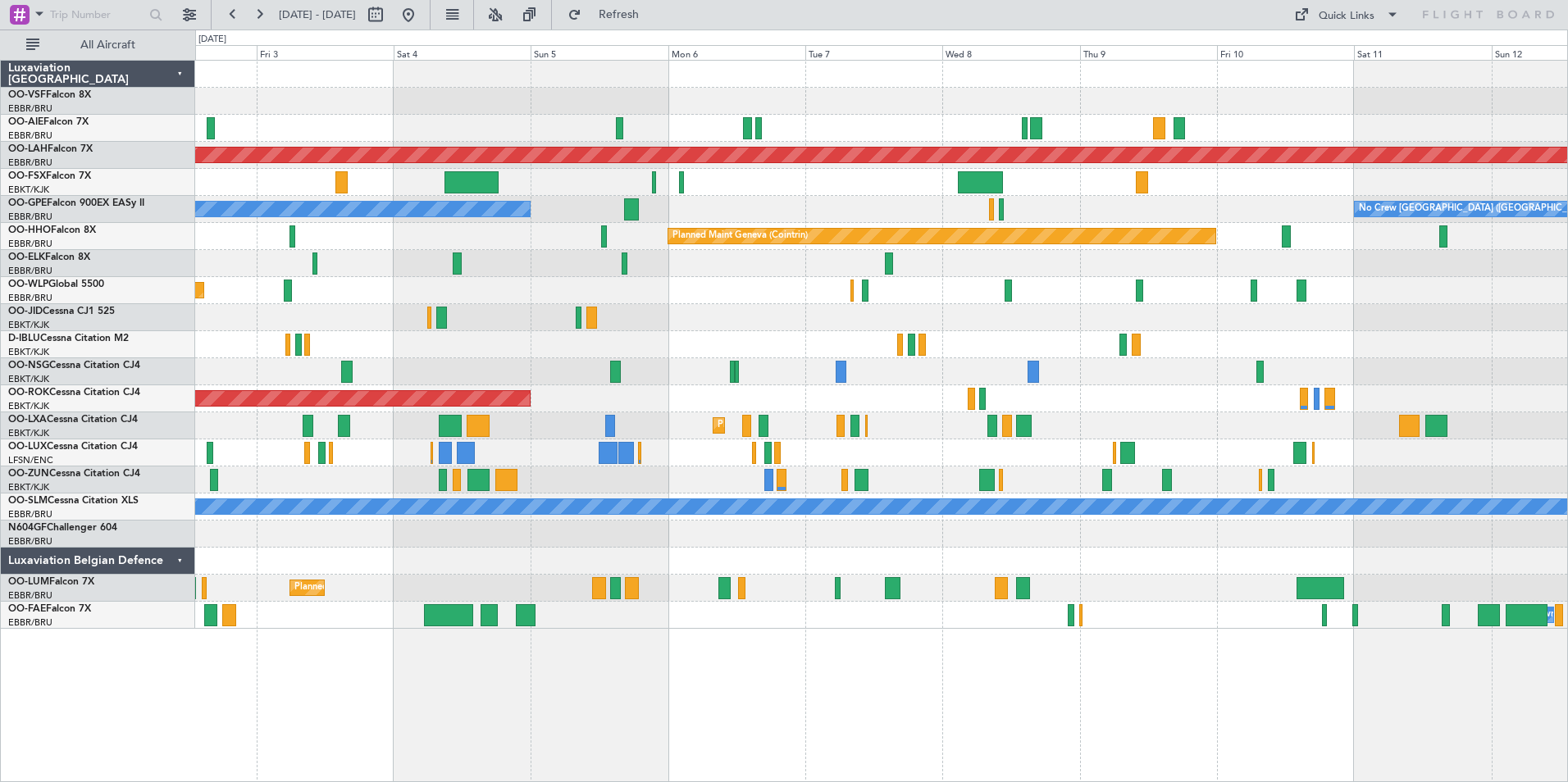
click at [895, 459] on div at bounding box center [881, 453] width 1372 height 27
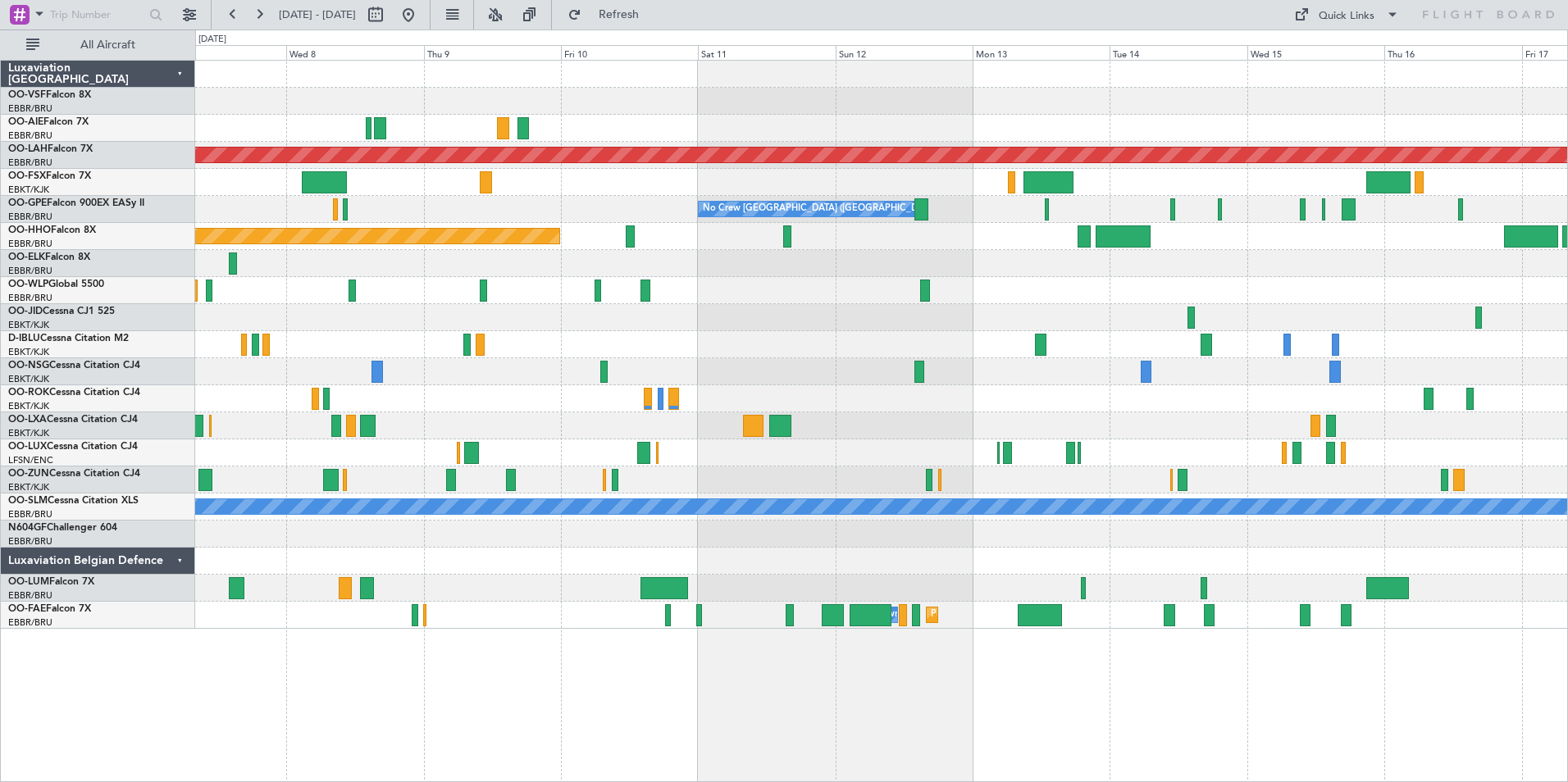
click at [815, 459] on div at bounding box center [881, 453] width 1372 height 27
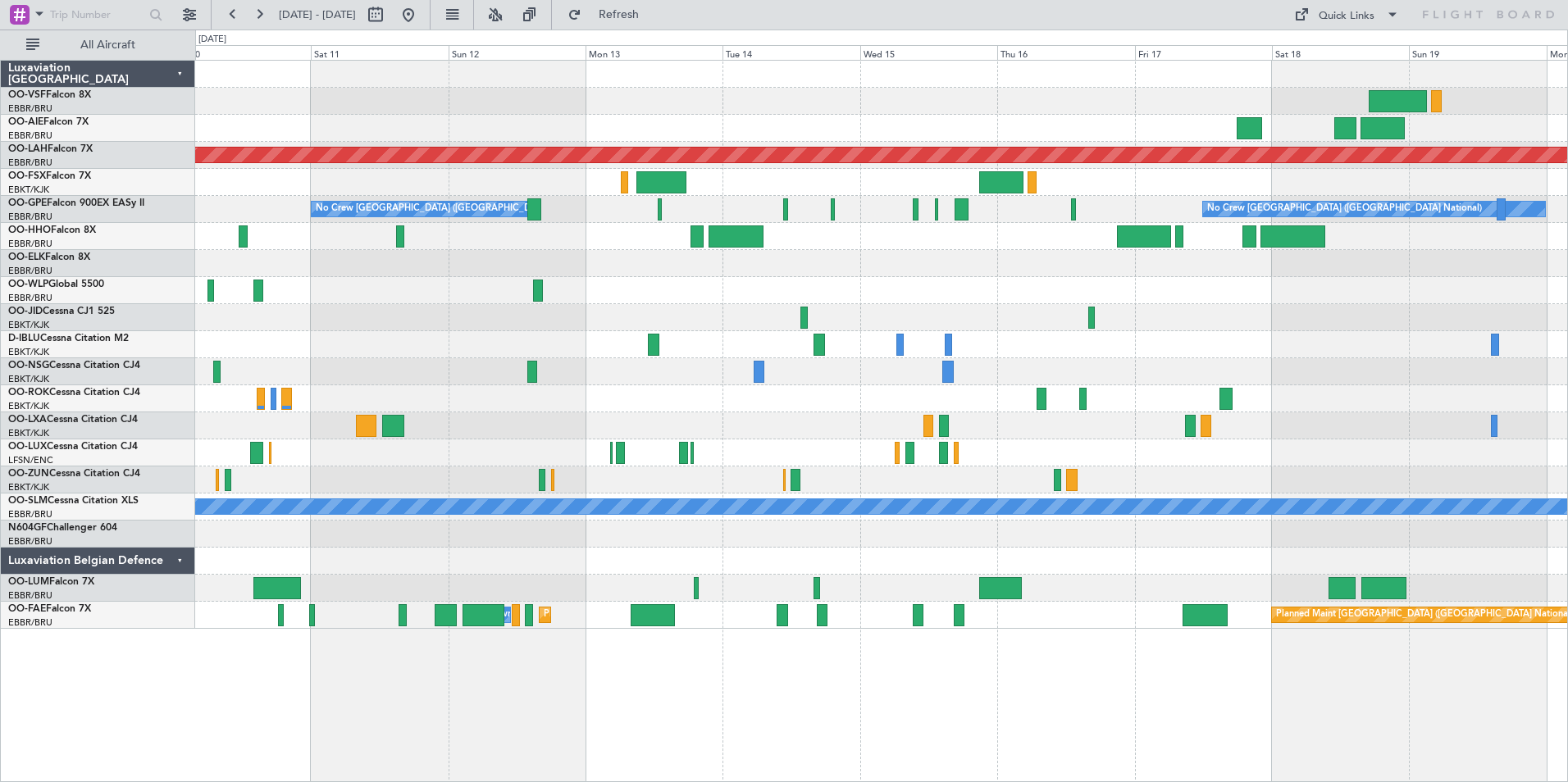
click at [781, 457] on div at bounding box center [881, 453] width 1372 height 27
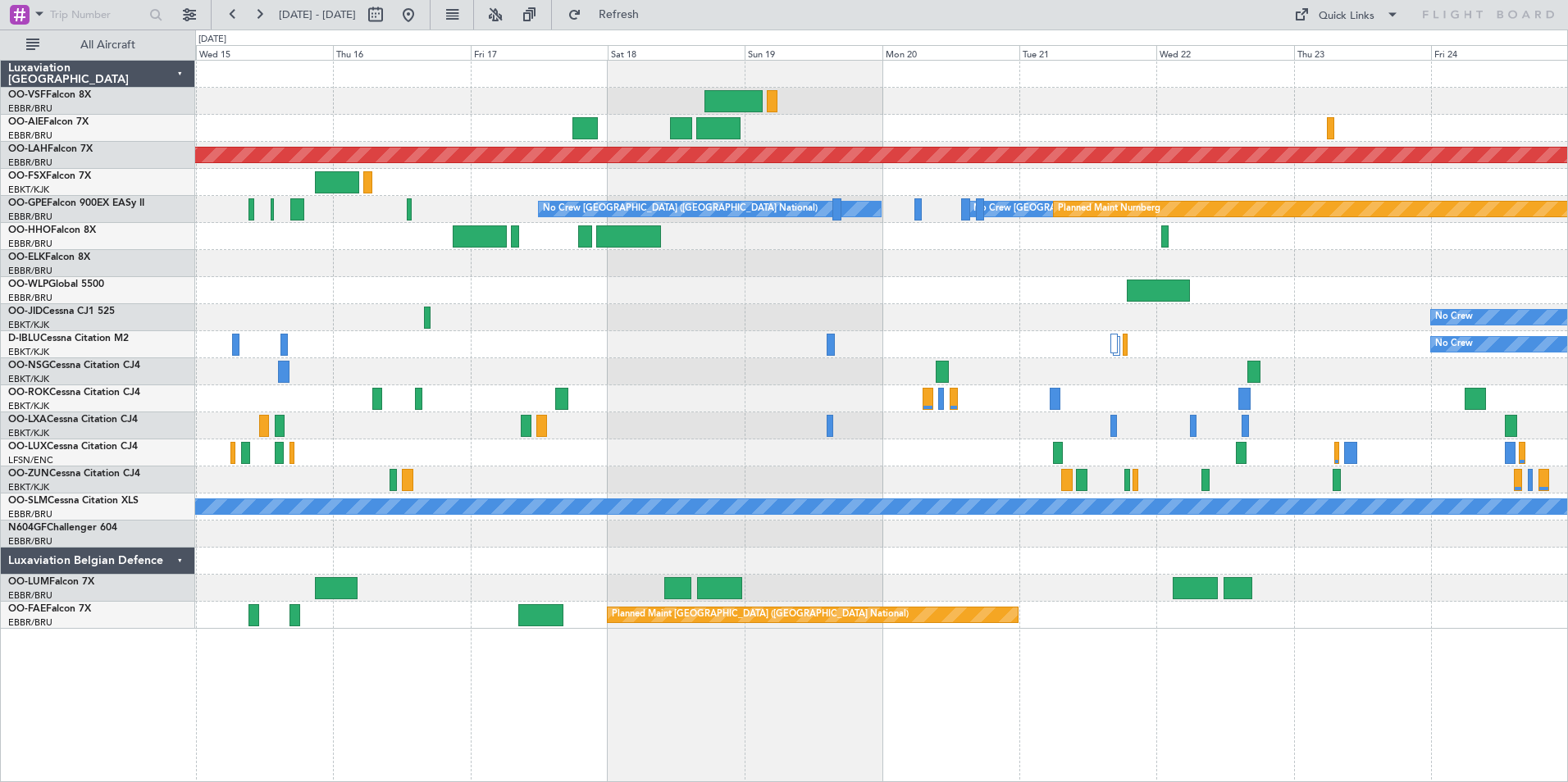
click at [440, 455] on div at bounding box center [881, 453] width 1372 height 27
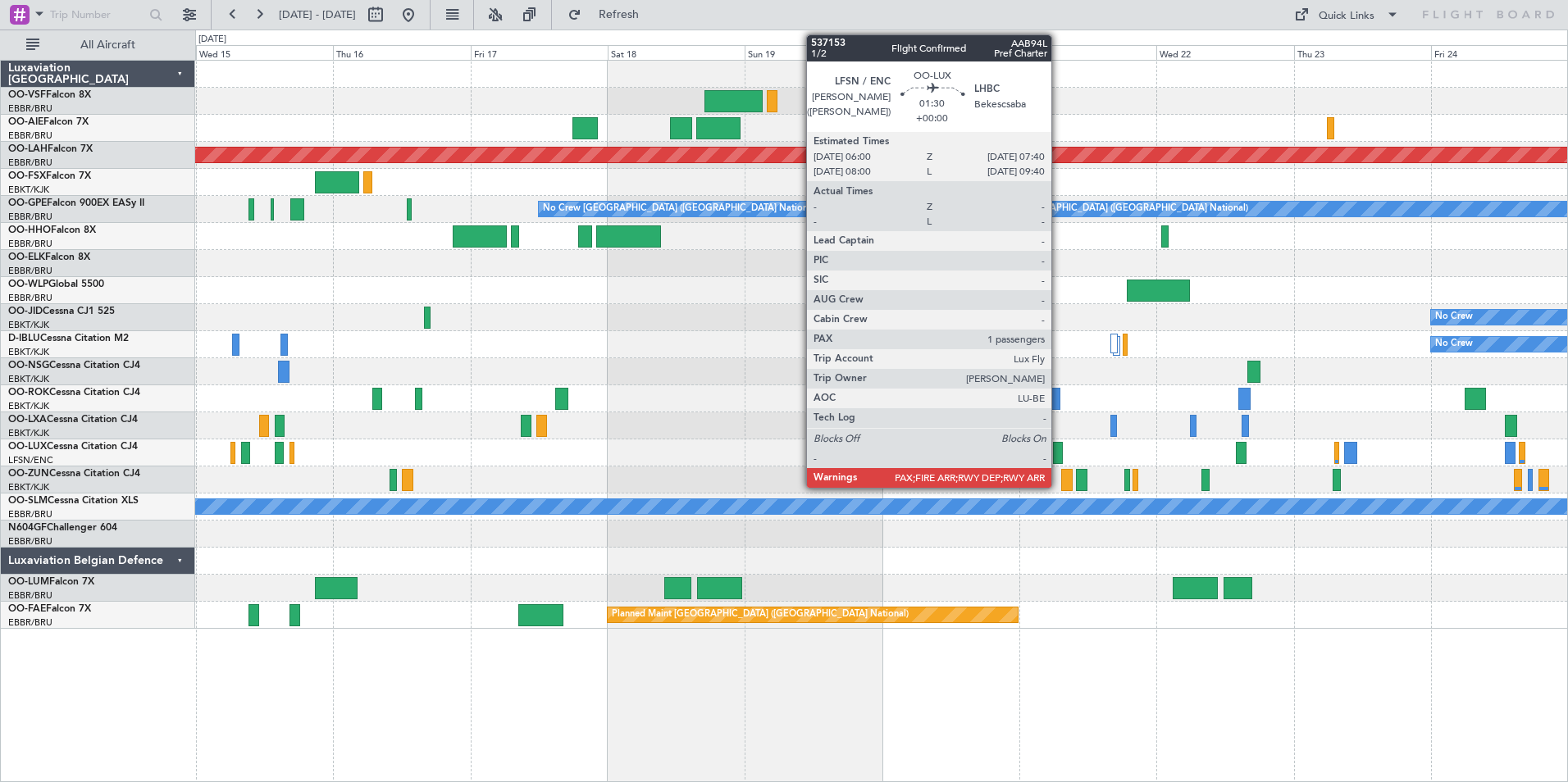
click at [1059, 454] on div at bounding box center [1058, 453] width 10 height 22
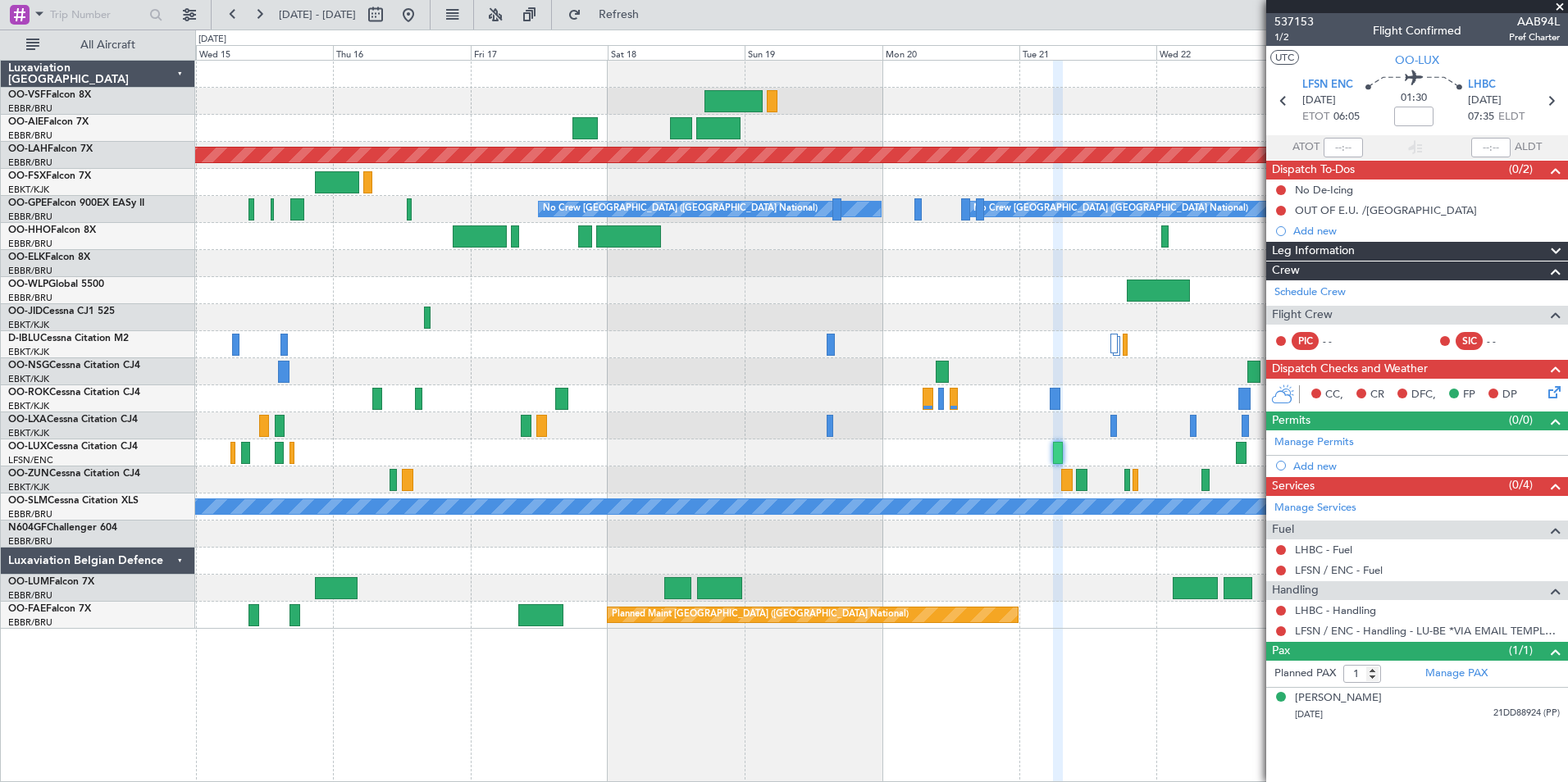
click at [1561, 7] on span at bounding box center [1560, 7] width 17 height 15
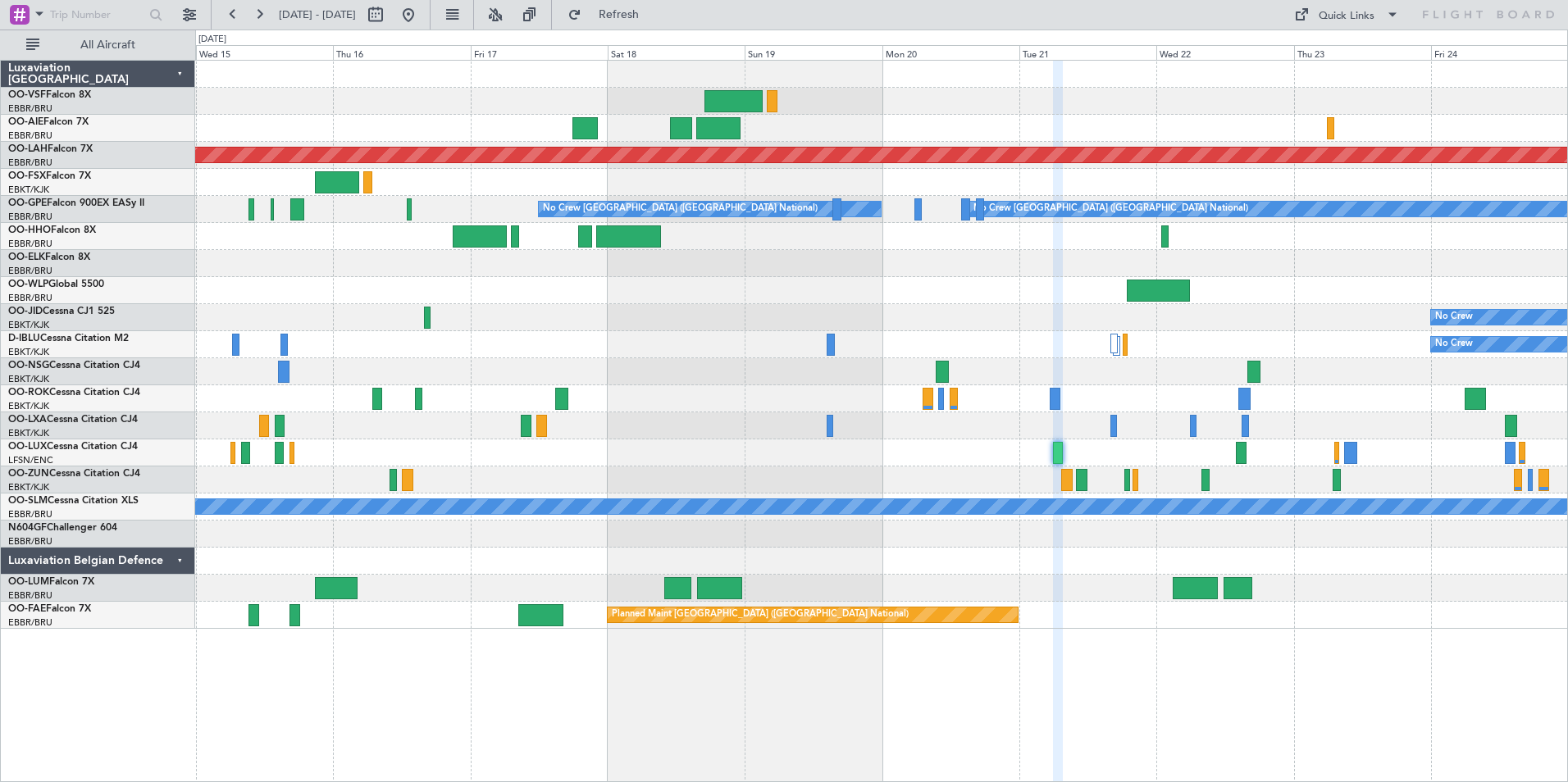
type input "0"
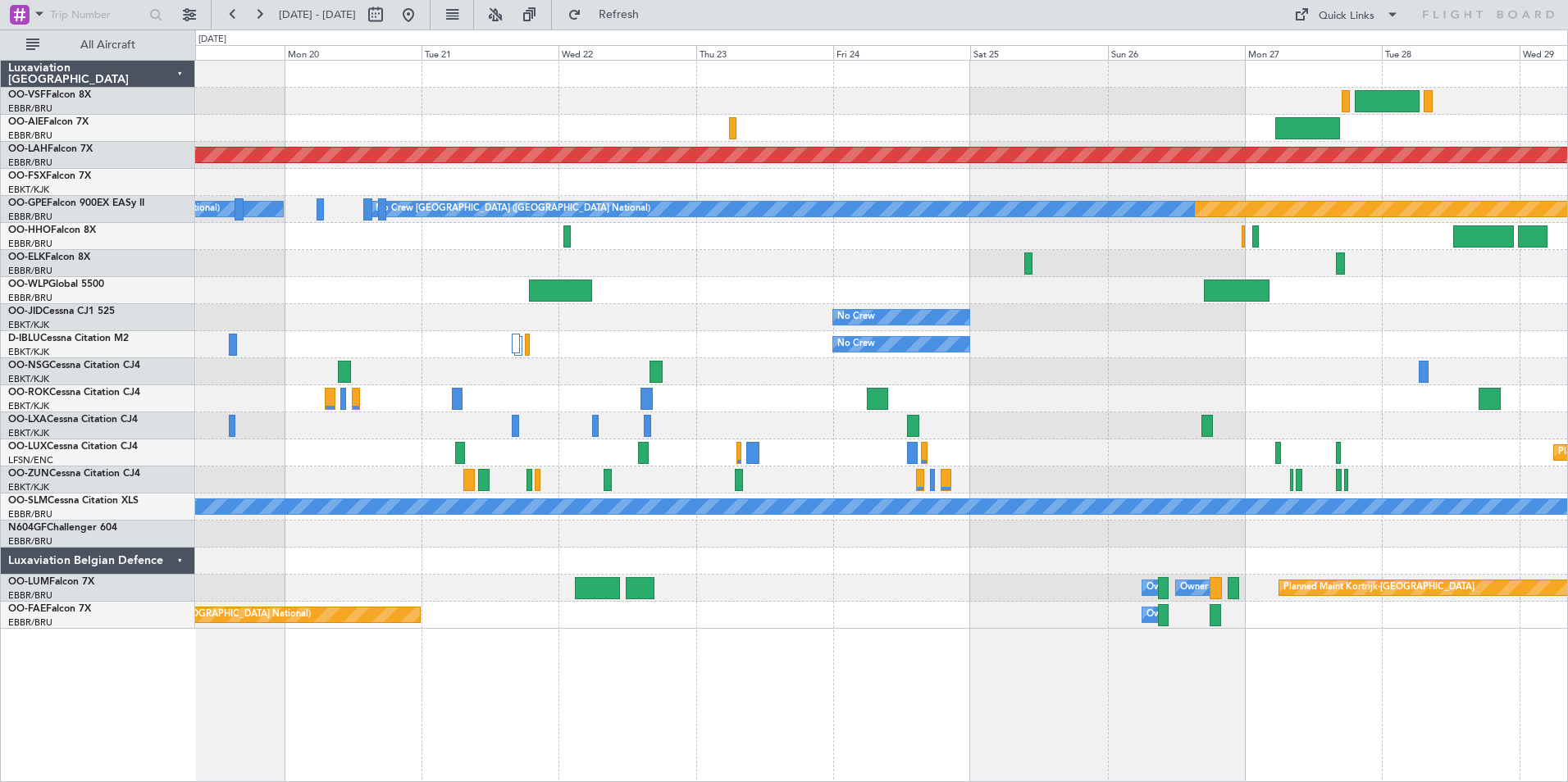
click at [692, 440] on div "Planned Maint [GEOGRAPHIC_DATA] ([GEOGRAPHIC_DATA])" at bounding box center [881, 453] width 1372 height 27
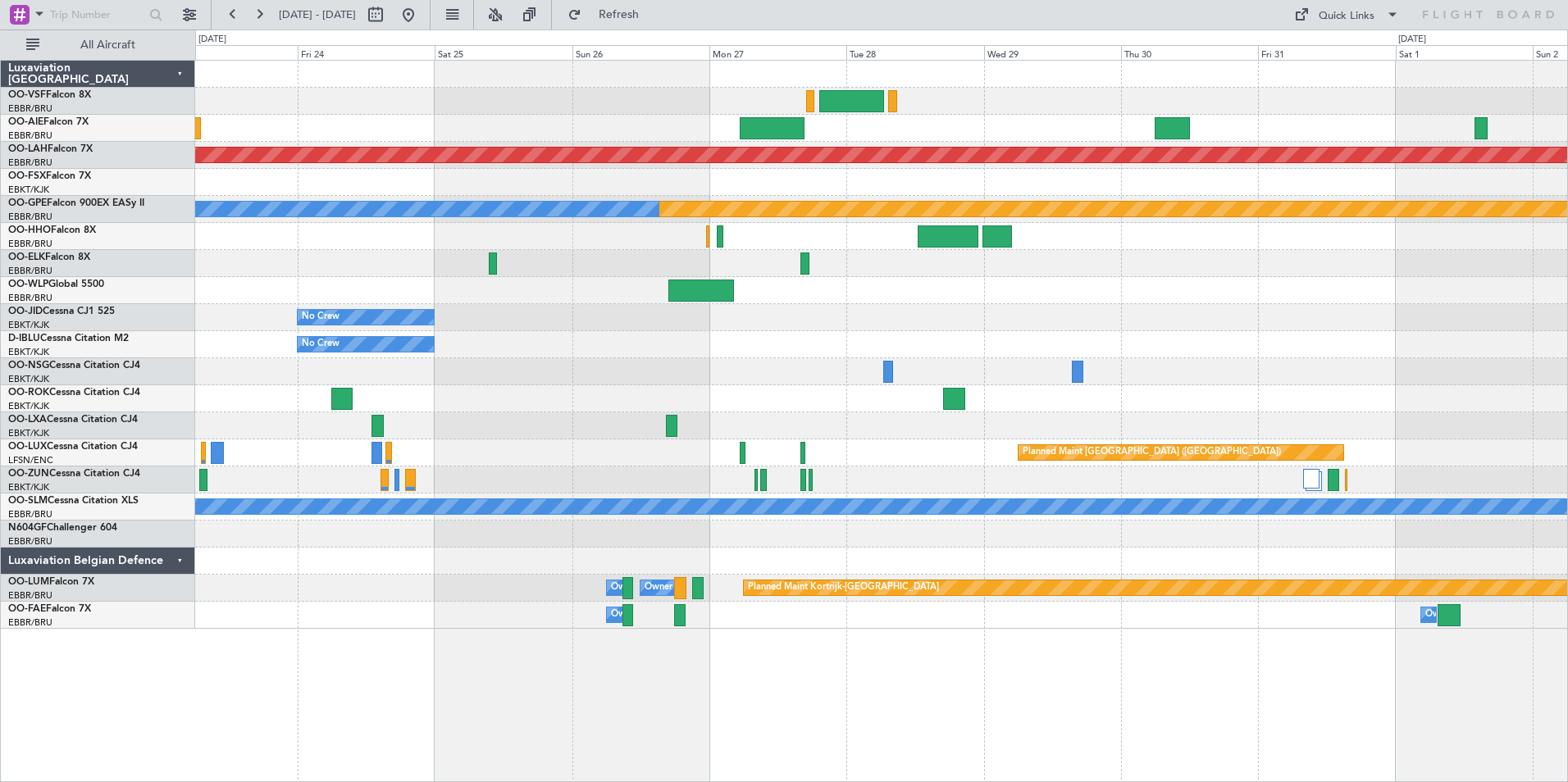
click at [837, 435] on div "Planned Maint [PERSON_NAME]-[GEOGRAPHIC_DATA][PERSON_NAME] ([GEOGRAPHIC_DATA][P…" at bounding box center [881, 344] width 1372 height 568
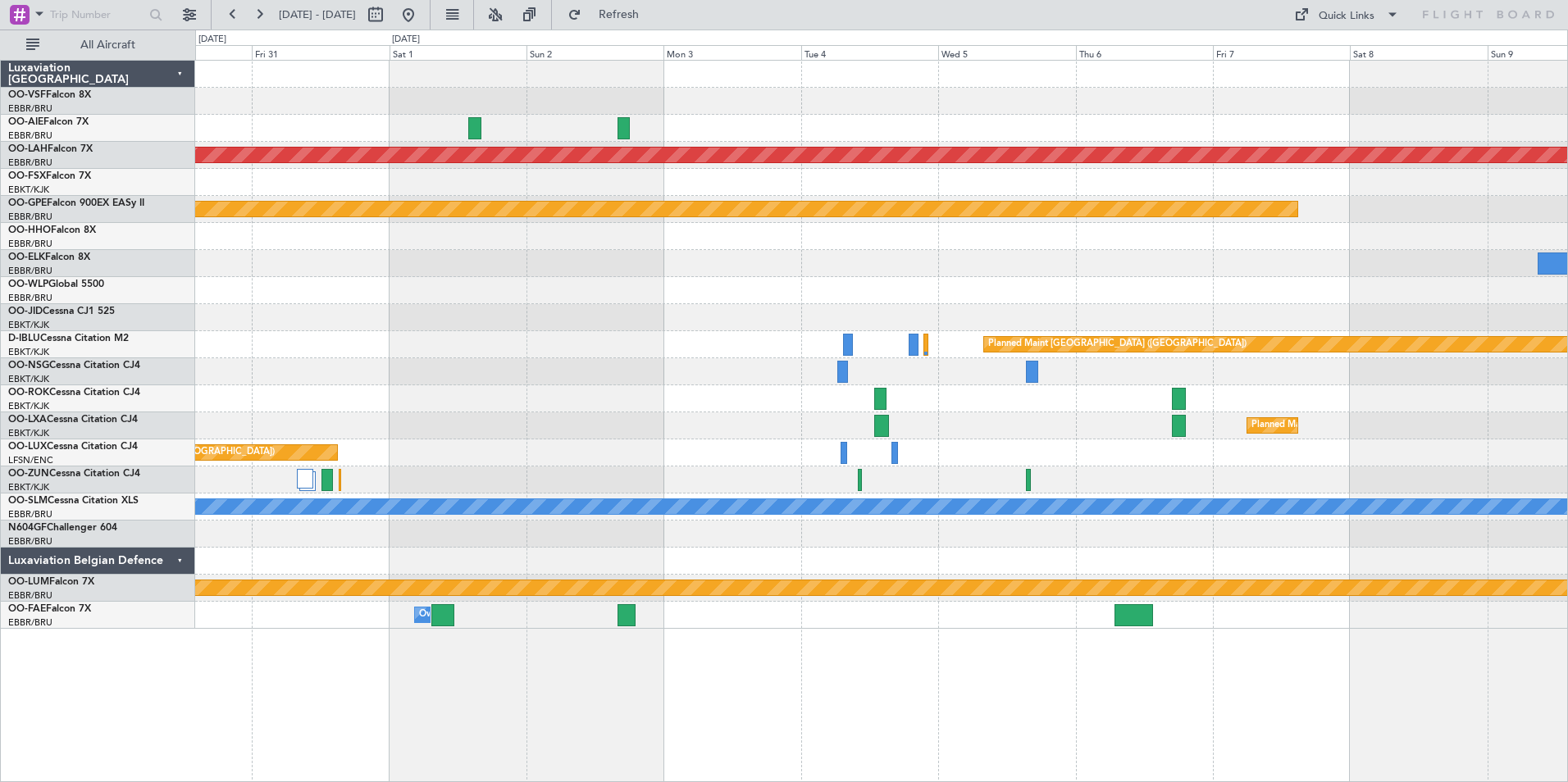
click at [397, 403] on div "Planned Maint [PERSON_NAME]-[GEOGRAPHIC_DATA][PERSON_NAME] ([GEOGRAPHIC_DATA][P…" at bounding box center [881, 344] width 1372 height 568
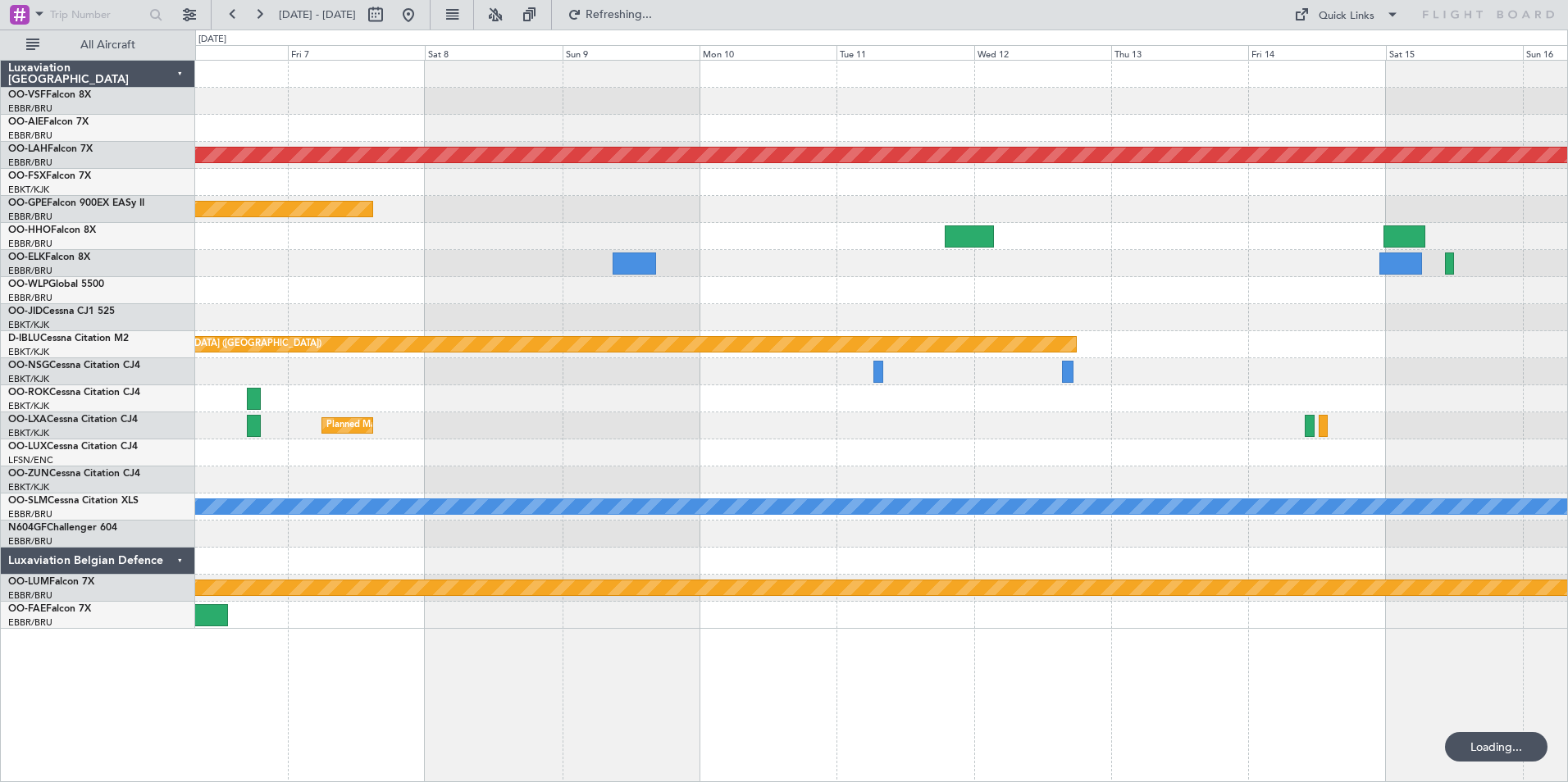
click at [975, 471] on div "Planned Maint [PERSON_NAME]-[GEOGRAPHIC_DATA][PERSON_NAME] ([GEOGRAPHIC_DATA][P…" at bounding box center [881, 344] width 1372 height 568
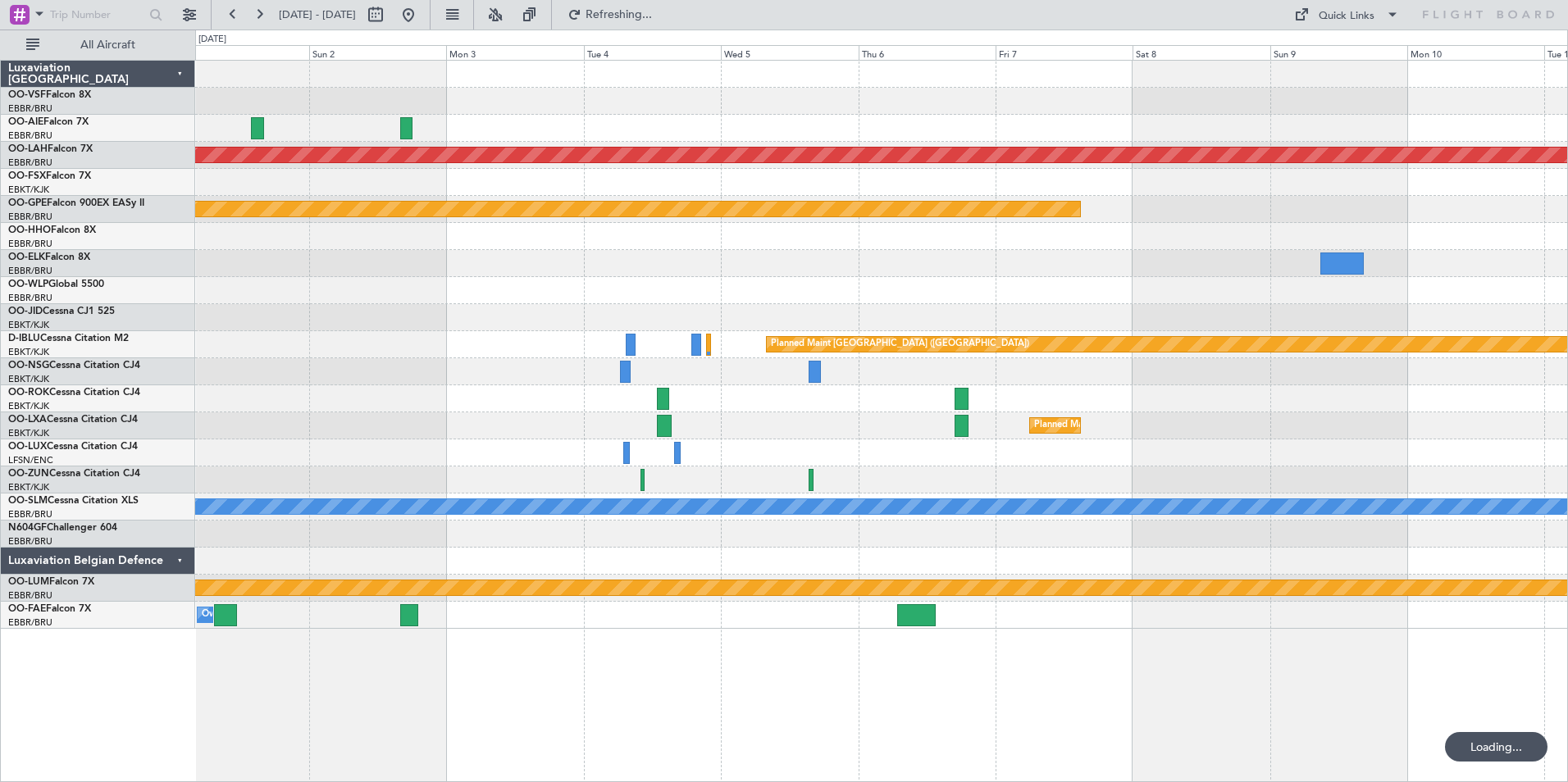
click at [789, 425] on div "Planned Maint Kortrijk-[GEOGRAPHIC_DATA]" at bounding box center [881, 425] width 1372 height 27
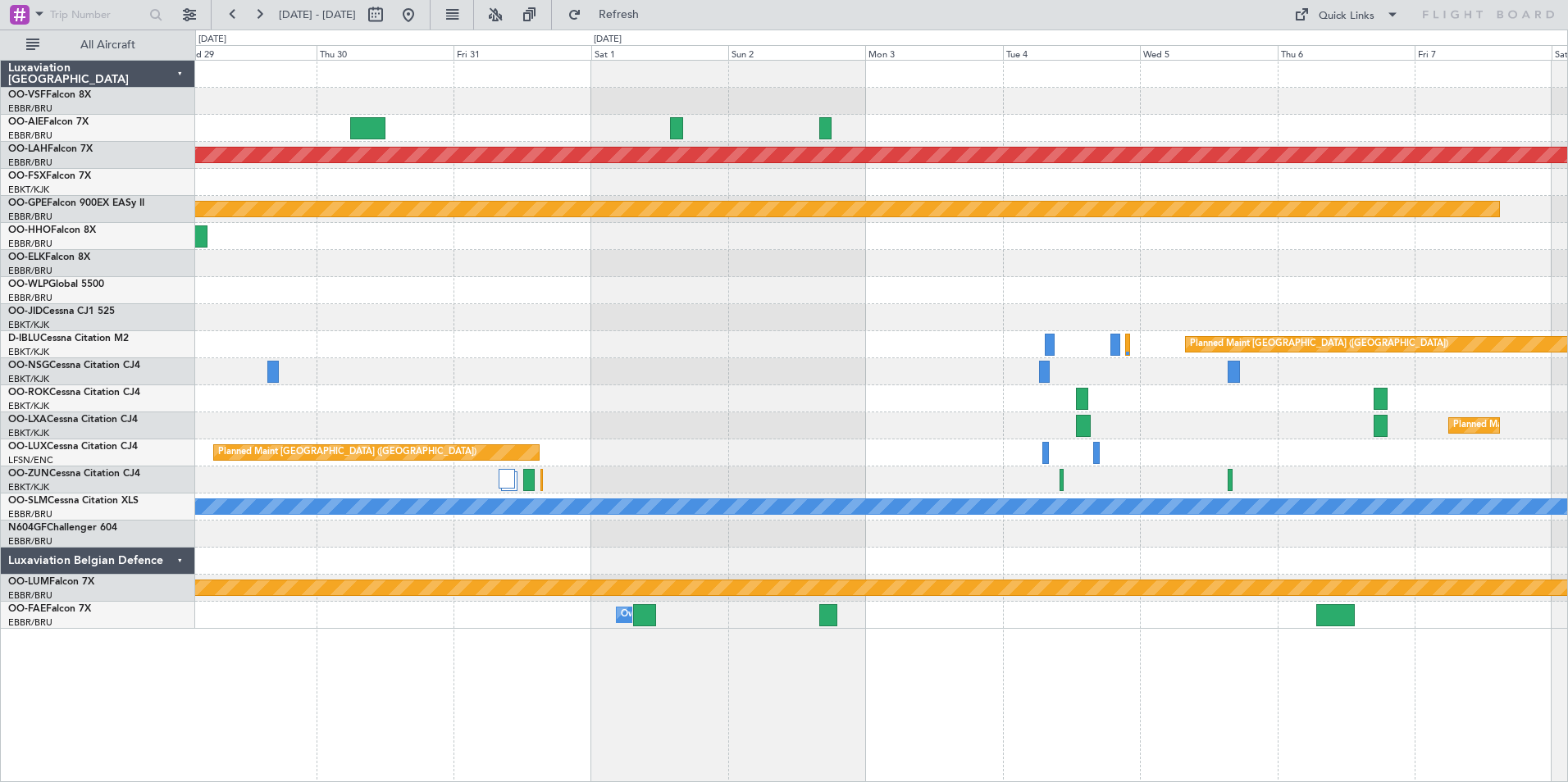
click at [947, 371] on div at bounding box center [881, 372] width 1372 height 27
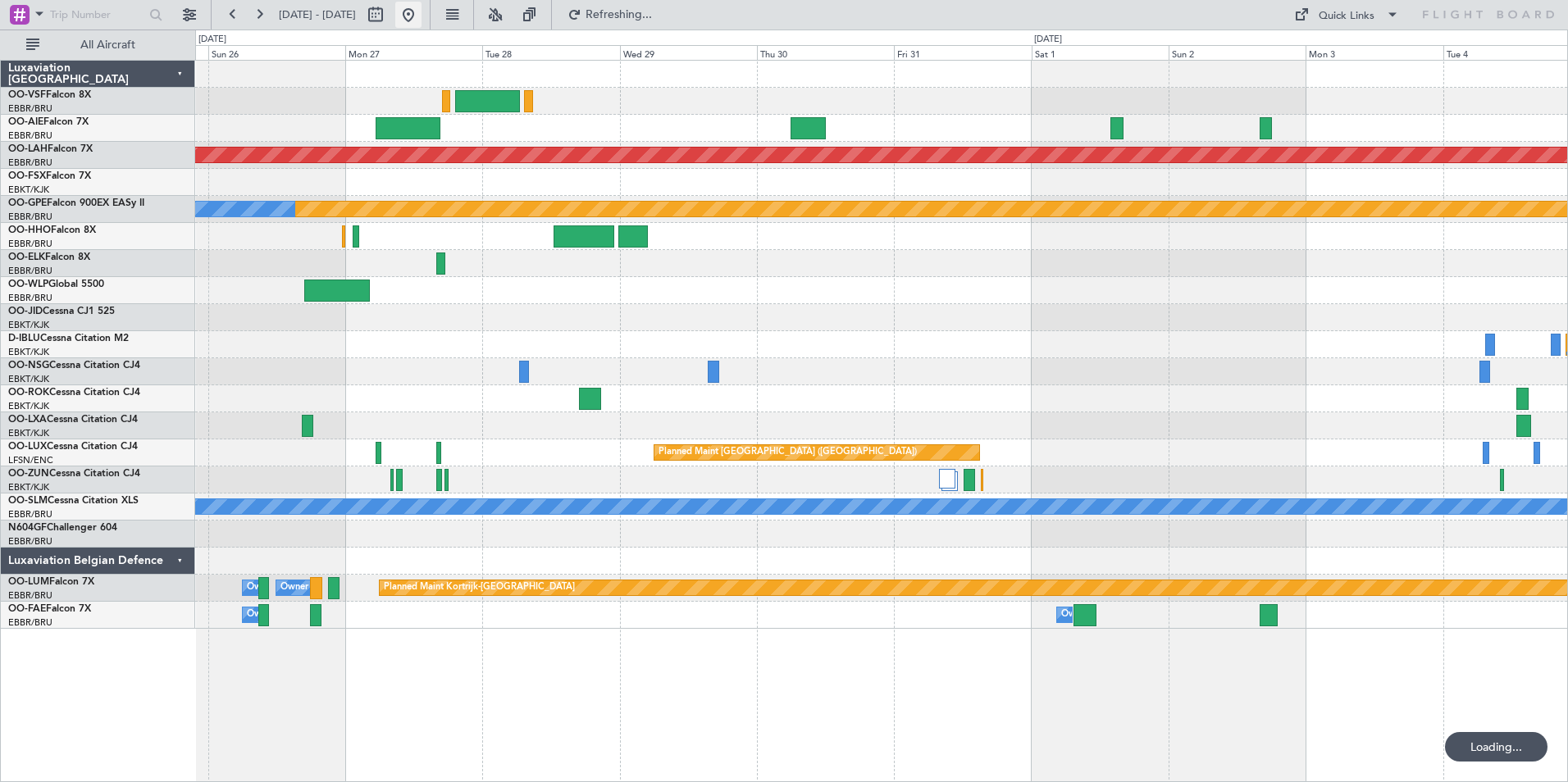
click at [421, 15] on button at bounding box center [408, 15] width 27 height 27
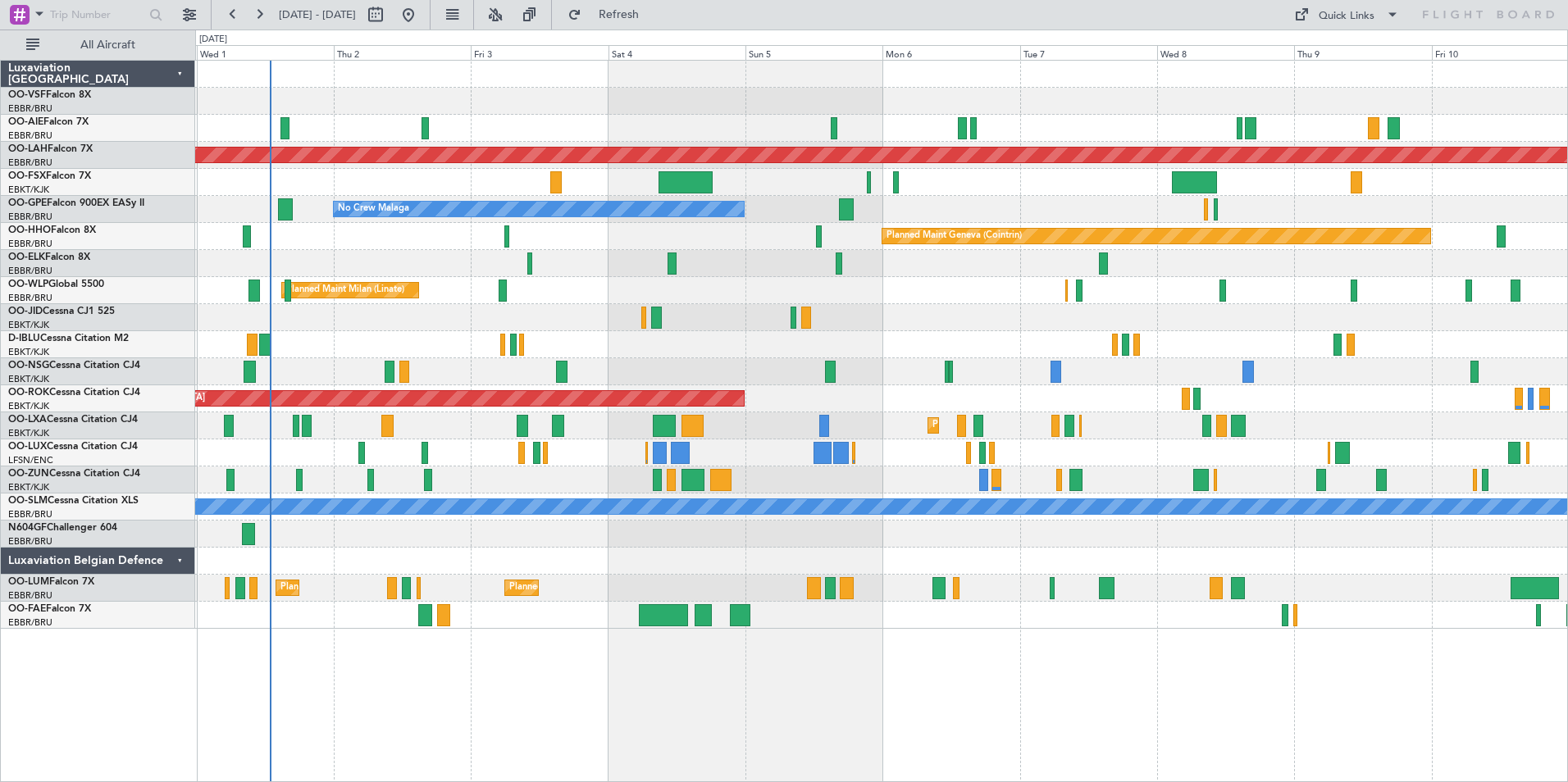
click at [860, 394] on div "Planned Maint [GEOGRAPHIC_DATA] ([GEOGRAPHIC_DATA]) Planned [GEOGRAPHIC_DATA][P…" at bounding box center [881, 344] width 1372 height 568
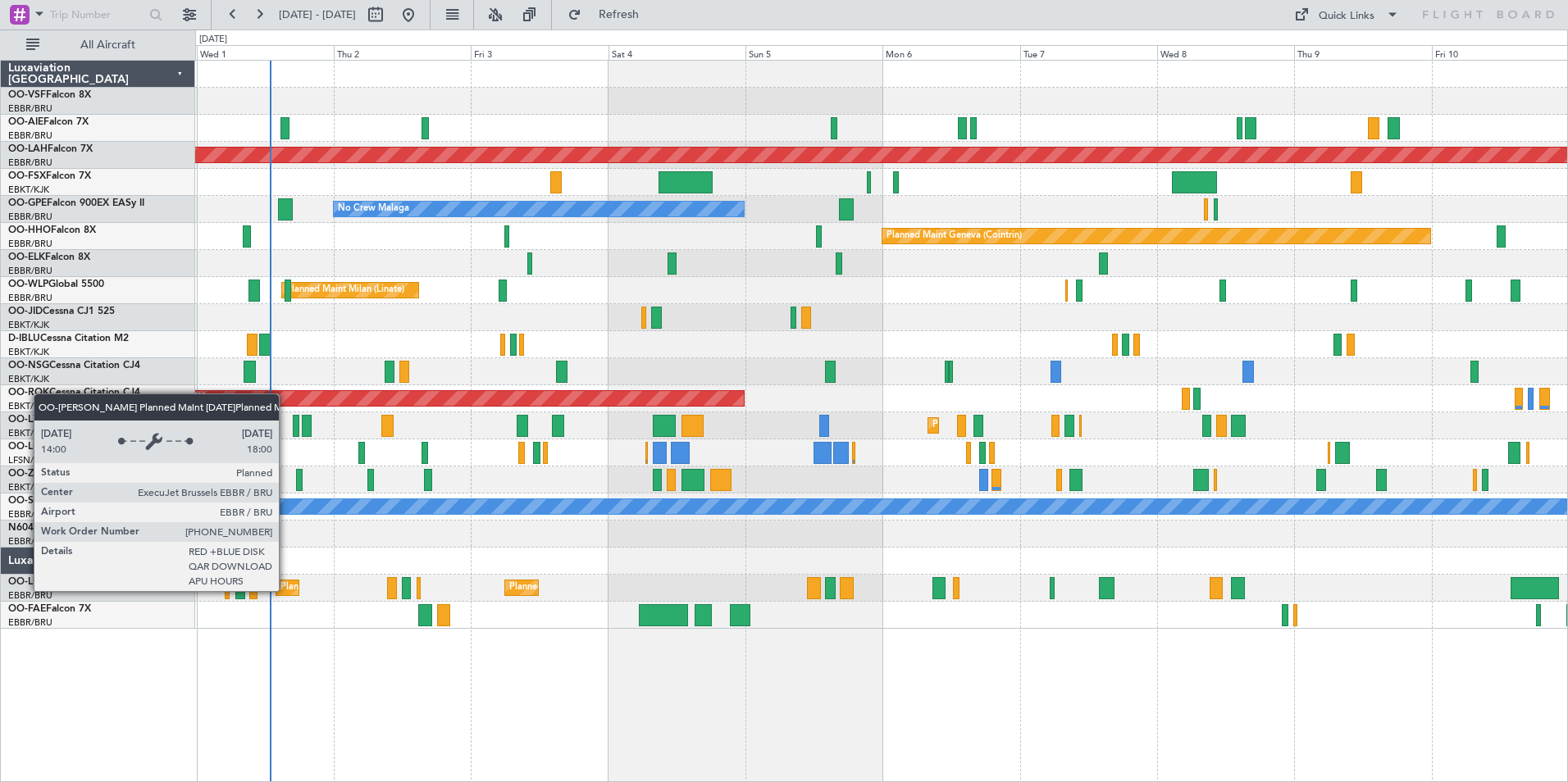
click at [286, 590] on div "Planned Maint [GEOGRAPHIC_DATA] ([GEOGRAPHIC_DATA] National)" at bounding box center [429, 588] width 297 height 25
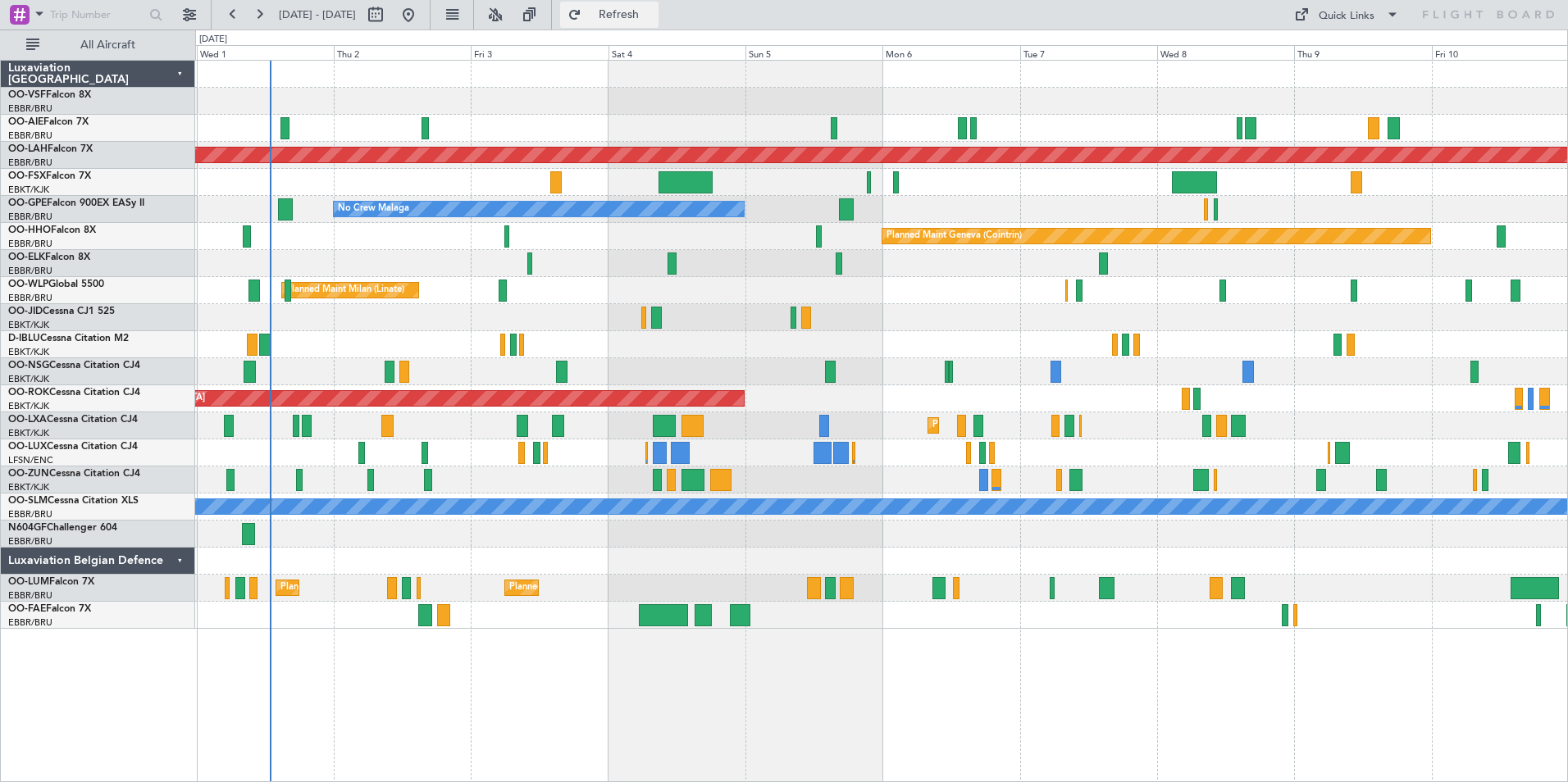
click at [654, 20] on span "Refresh" at bounding box center [619, 15] width 69 height 12
